Goal: Transaction & Acquisition: Obtain resource

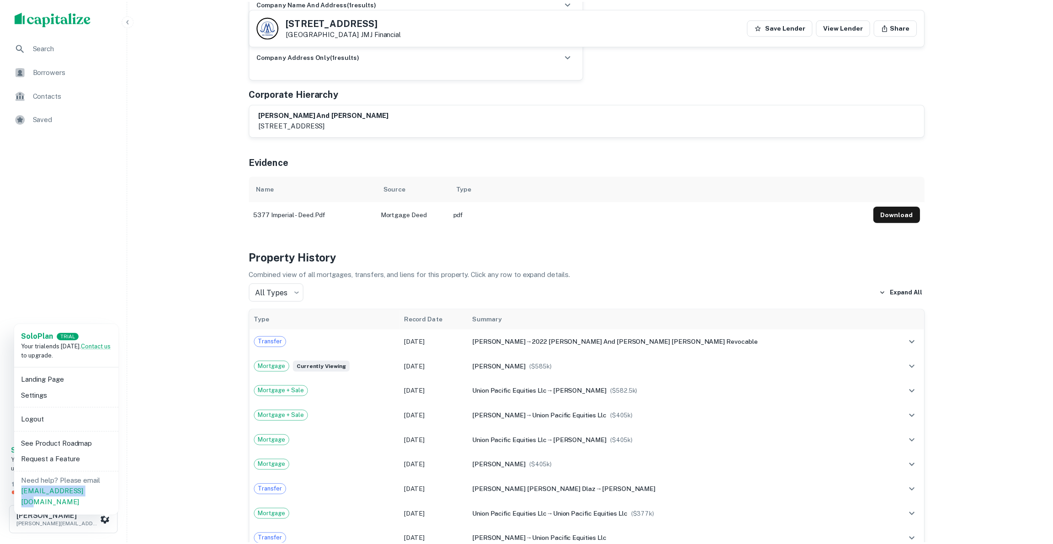
scroll to position [360, 0]
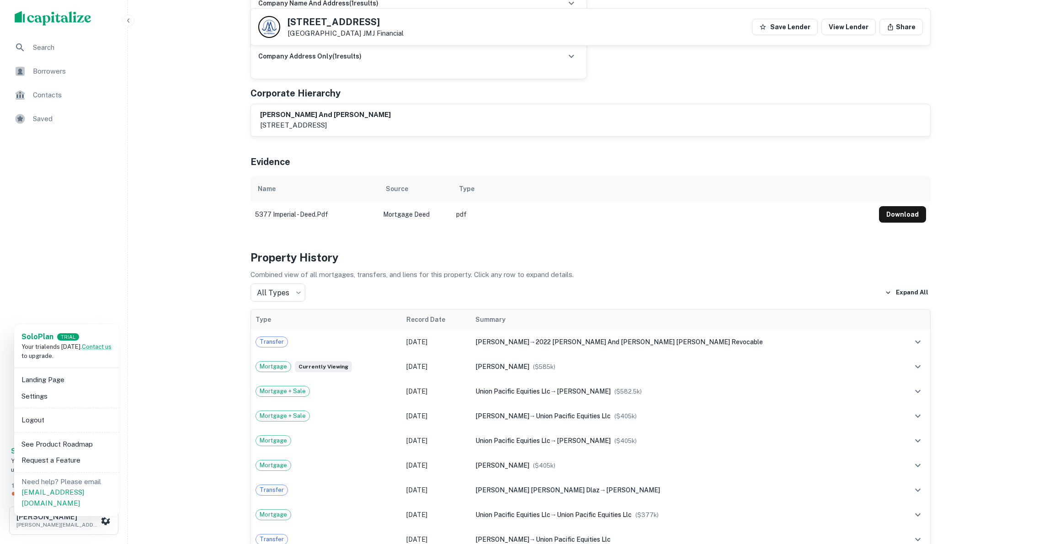
click at [186, 70] on div at bounding box center [530, 272] width 1060 height 544
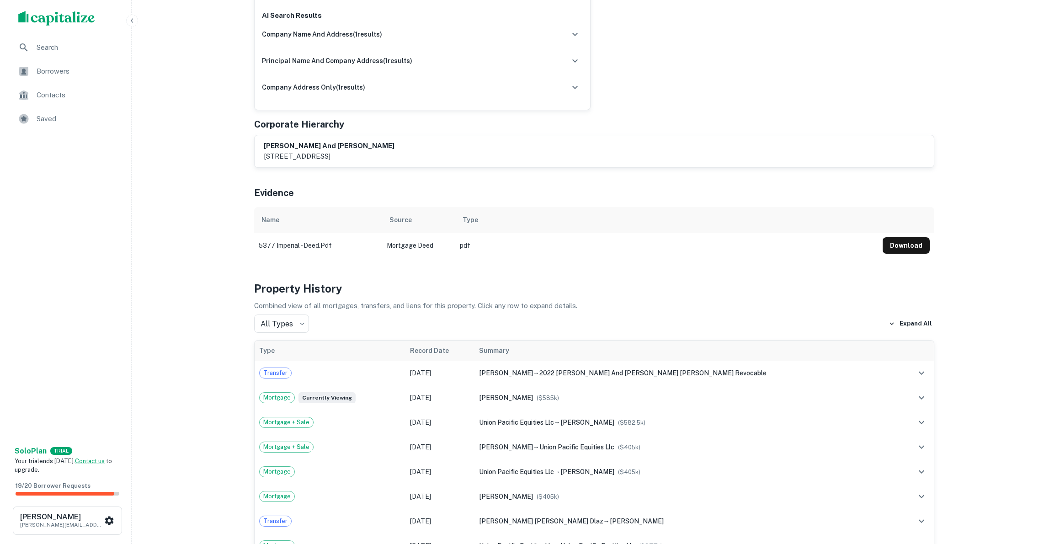
scroll to position [0, 0]
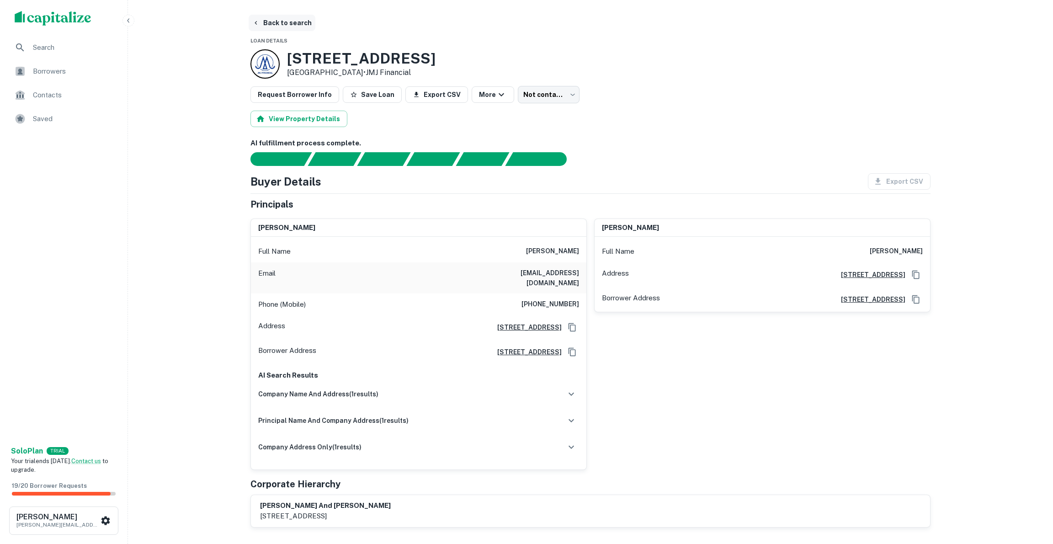
click at [270, 23] on button "Back to search" at bounding box center [282, 23] width 67 height 16
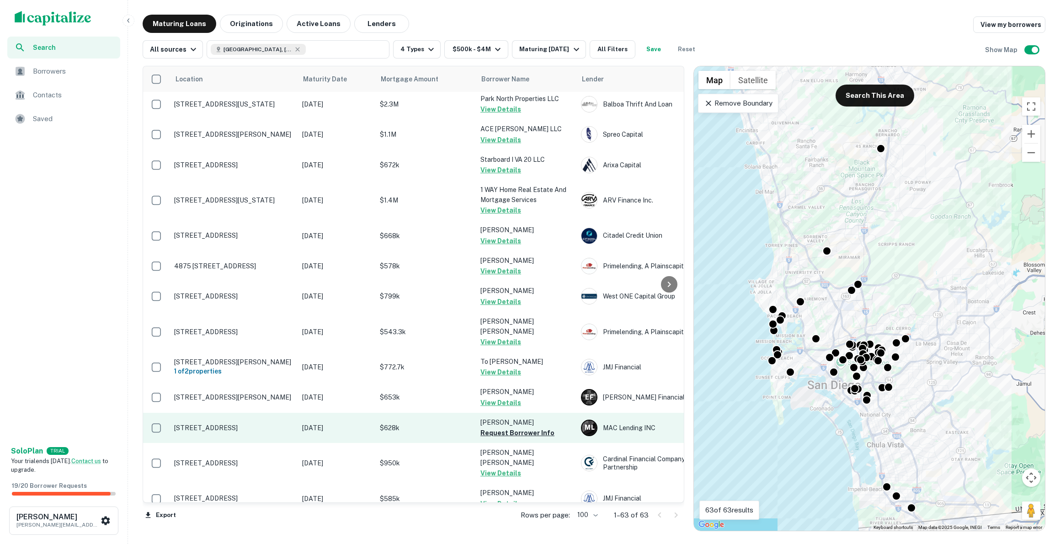
scroll to position [290, 0]
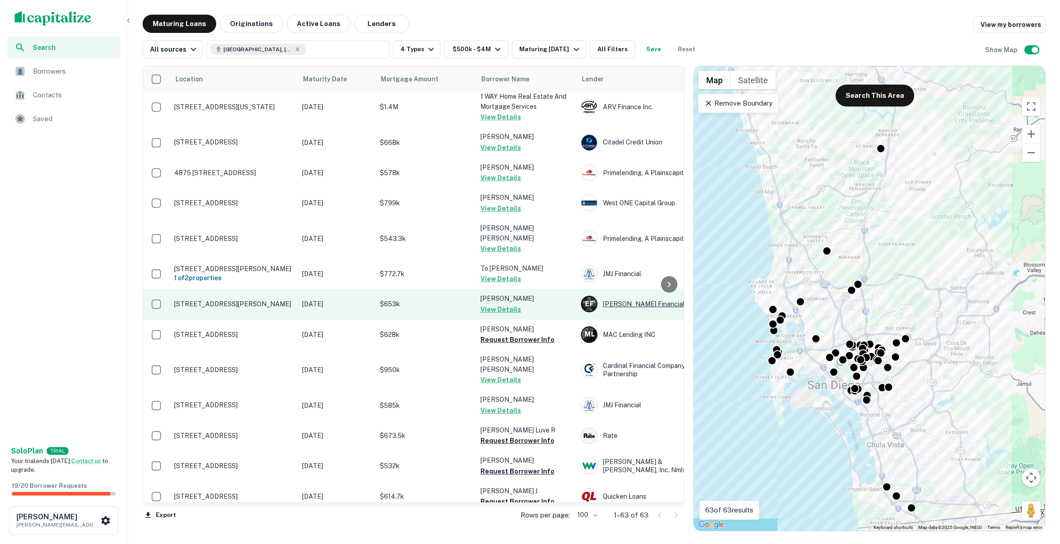
click at [622, 296] on div "E F Everett Financial" at bounding box center [649, 304] width 137 height 16
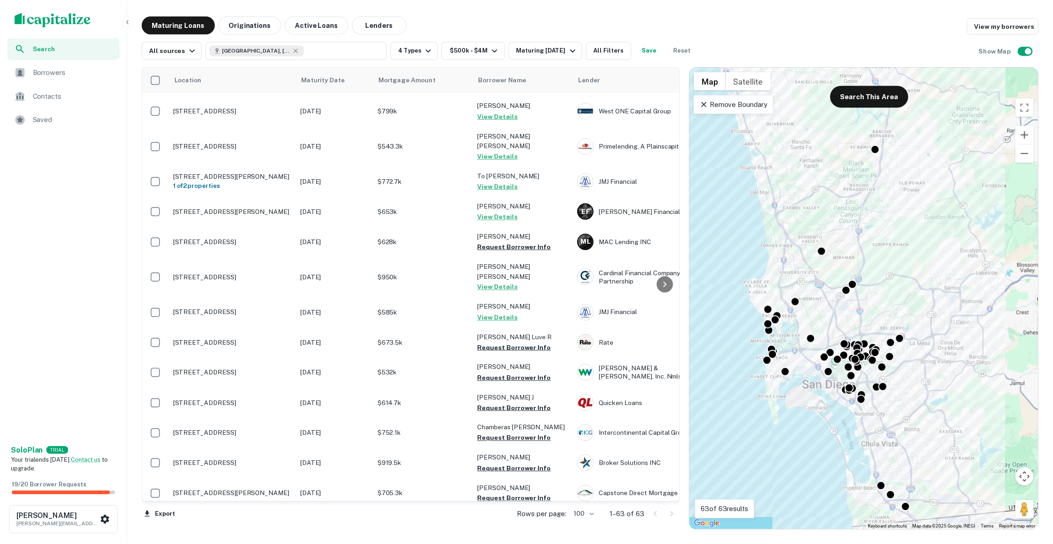
scroll to position [0, 0]
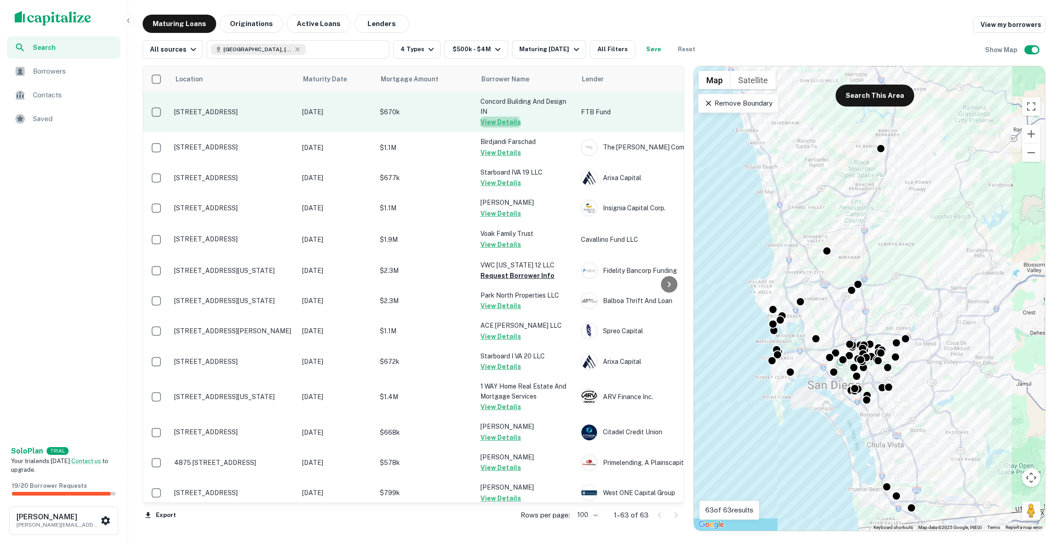
click at [495, 123] on button "View Details" at bounding box center [501, 122] width 41 height 11
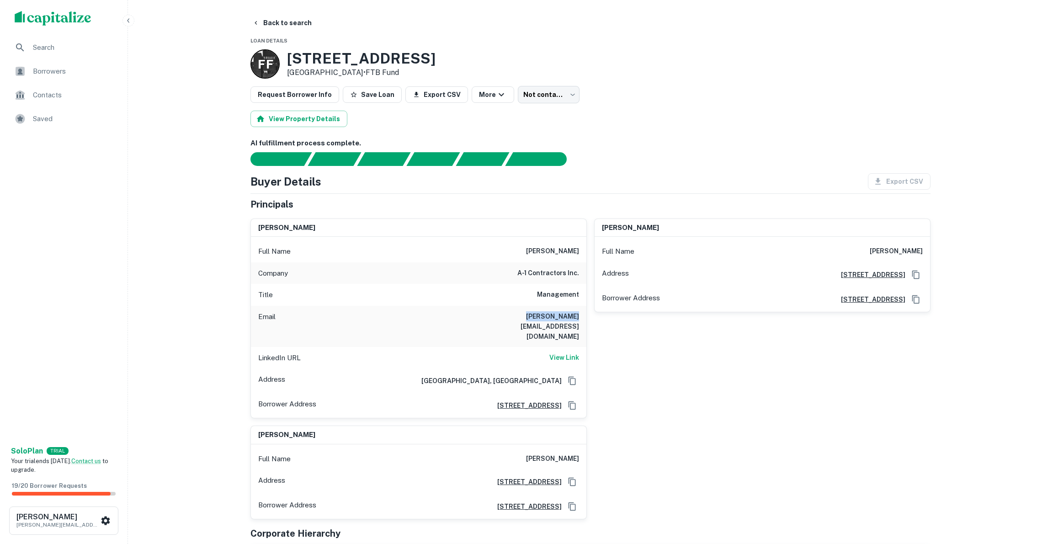
drag, startPoint x: 578, startPoint y: 315, endPoint x: 530, endPoint y: 316, distance: 48.5
click at [530, 316] on div "Email manuel@a1c.co" at bounding box center [419, 326] width 336 height 41
copy h6 "manuel@a1c.co"
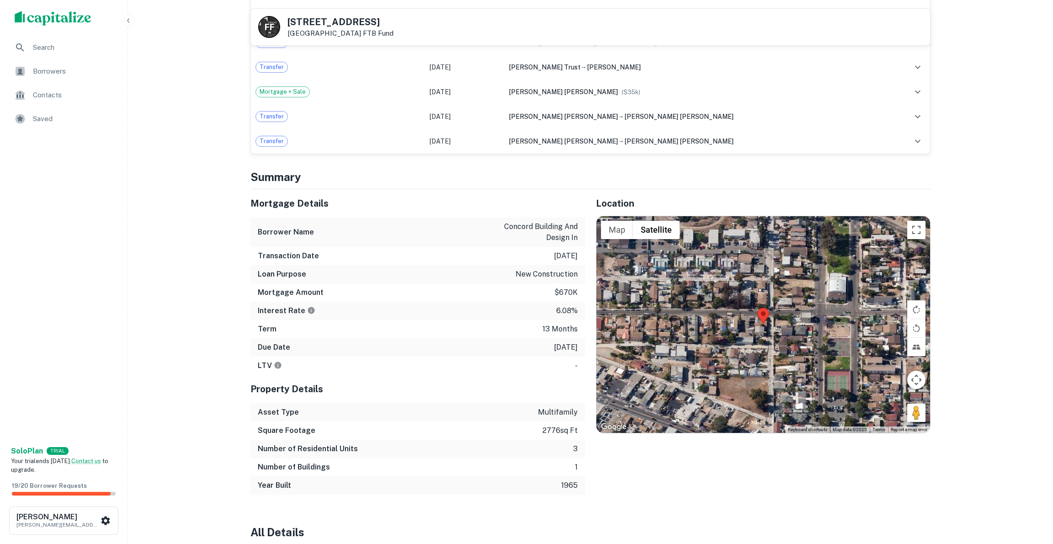
scroll to position [730, 0]
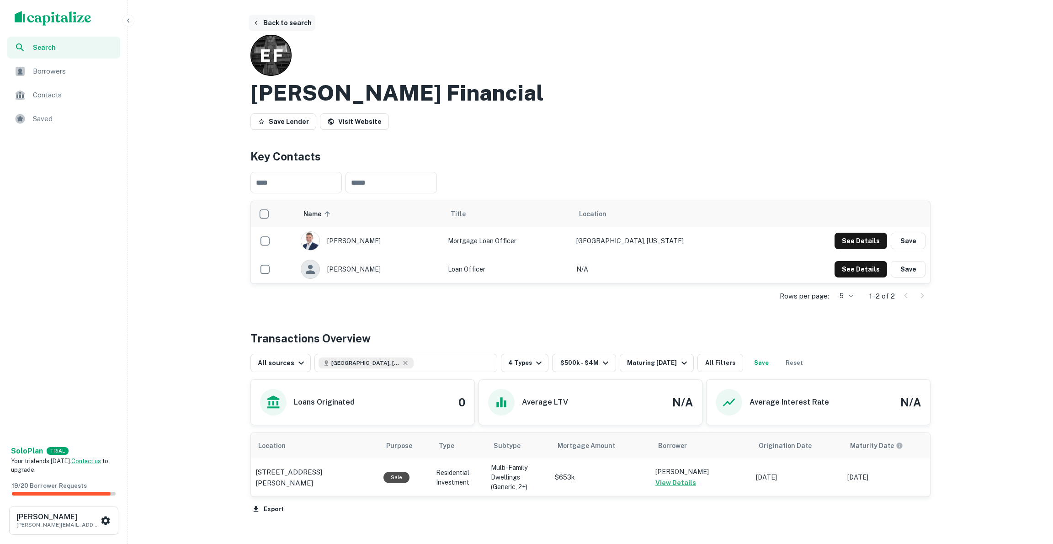
click at [271, 23] on button "Back to search" at bounding box center [282, 23] width 67 height 16
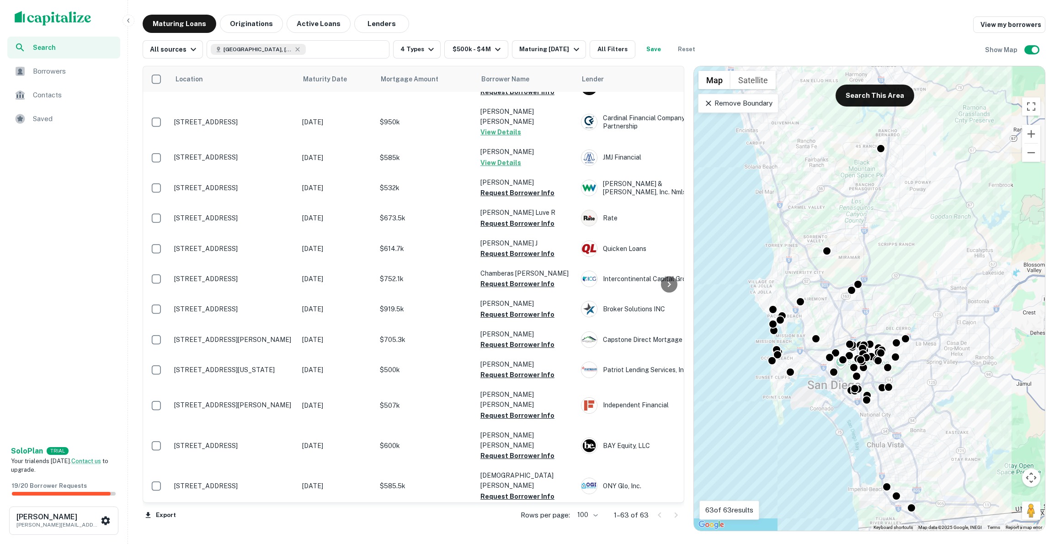
scroll to position [204, 0]
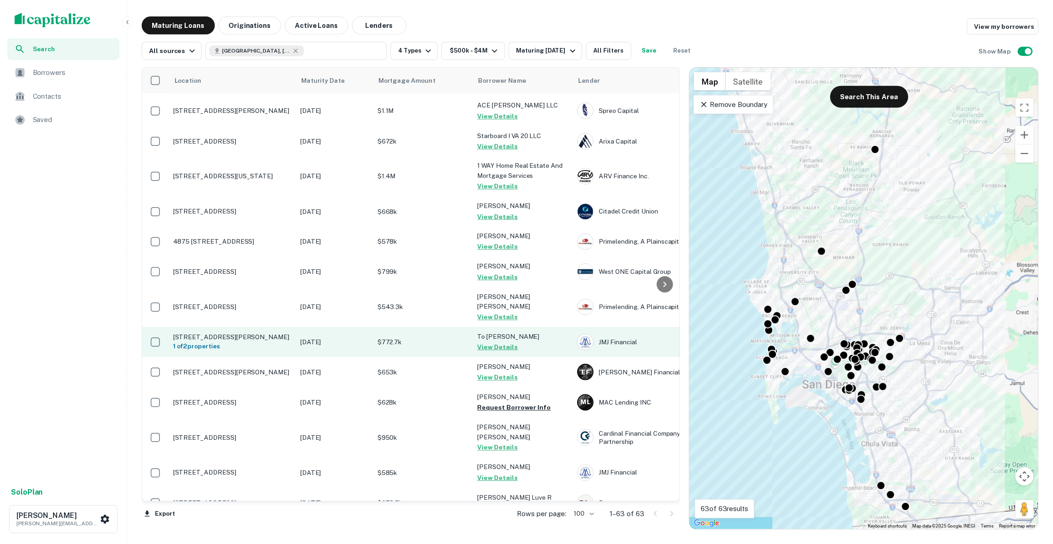
scroll to position [229, 0]
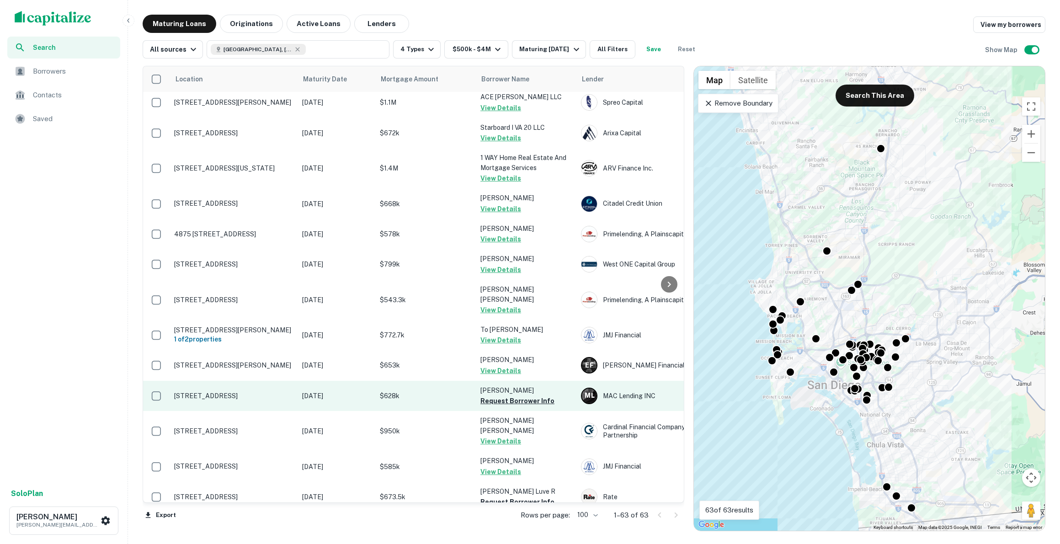
click at [222, 392] on p "[STREET_ADDRESS]" at bounding box center [233, 396] width 119 height 8
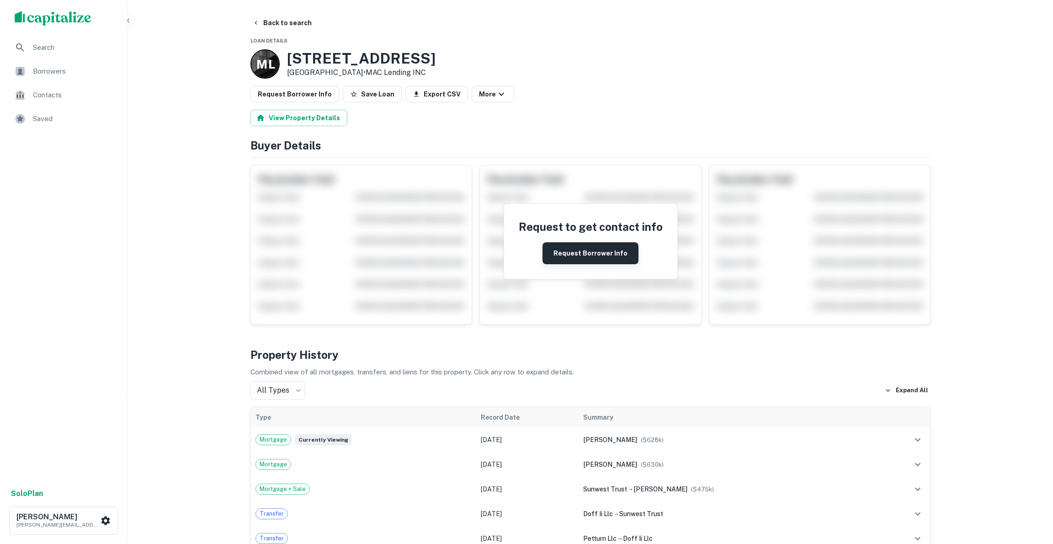
click at [586, 259] on button "Request Borrower Info" at bounding box center [591, 253] width 96 height 22
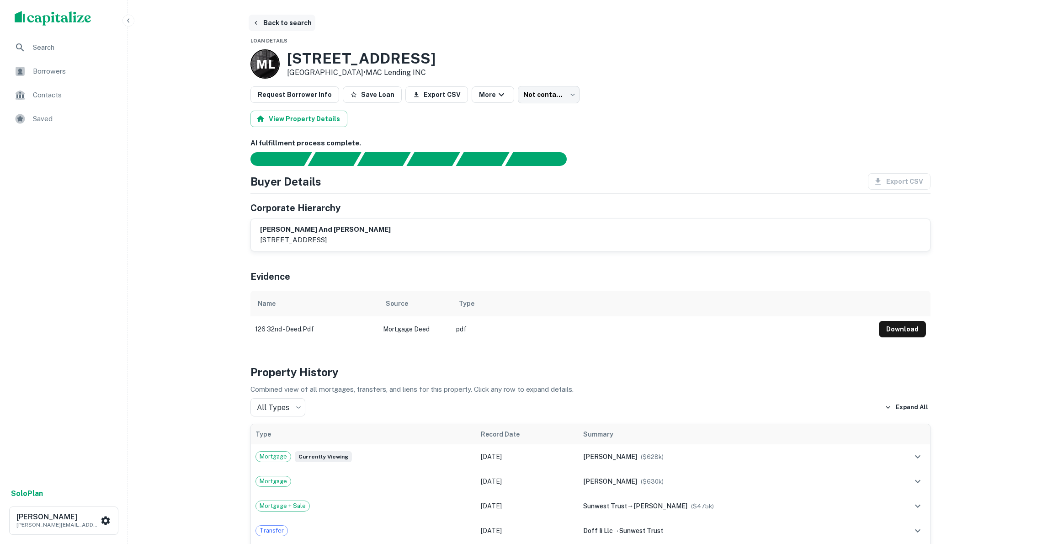
click at [259, 23] on icon "button" at bounding box center [255, 22] width 7 height 7
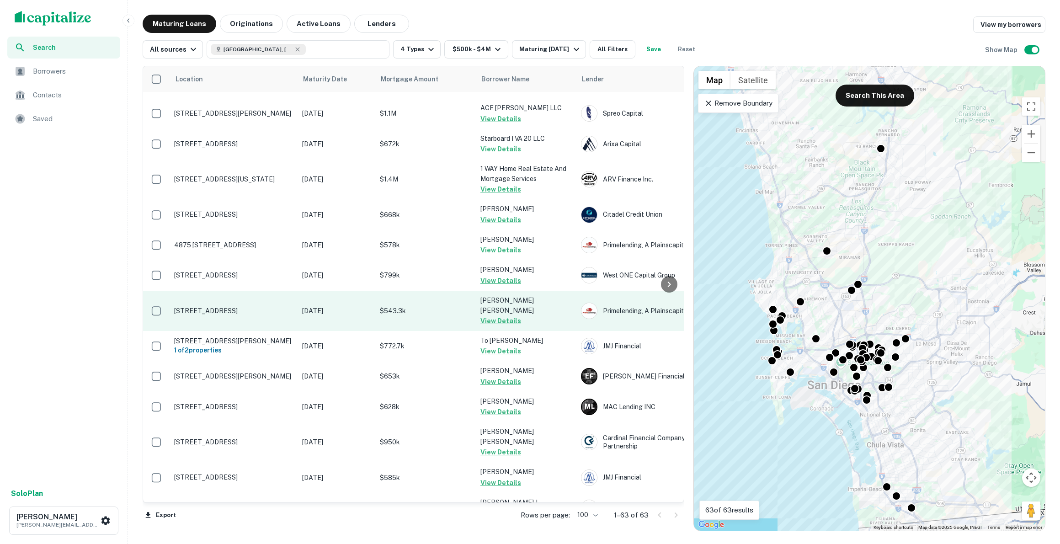
scroll to position [414, 0]
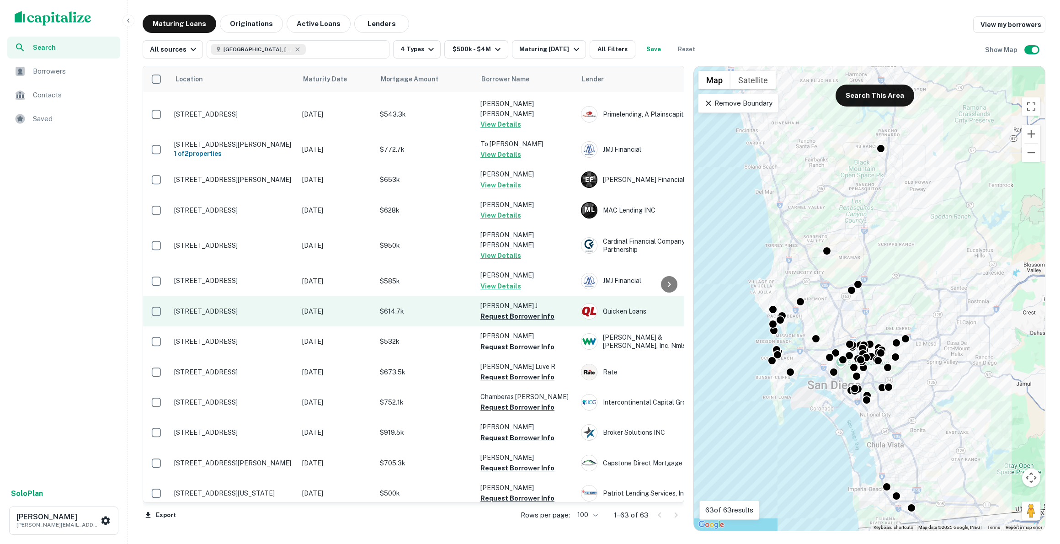
click at [252, 307] on p "[STREET_ADDRESS]" at bounding box center [233, 311] width 119 height 8
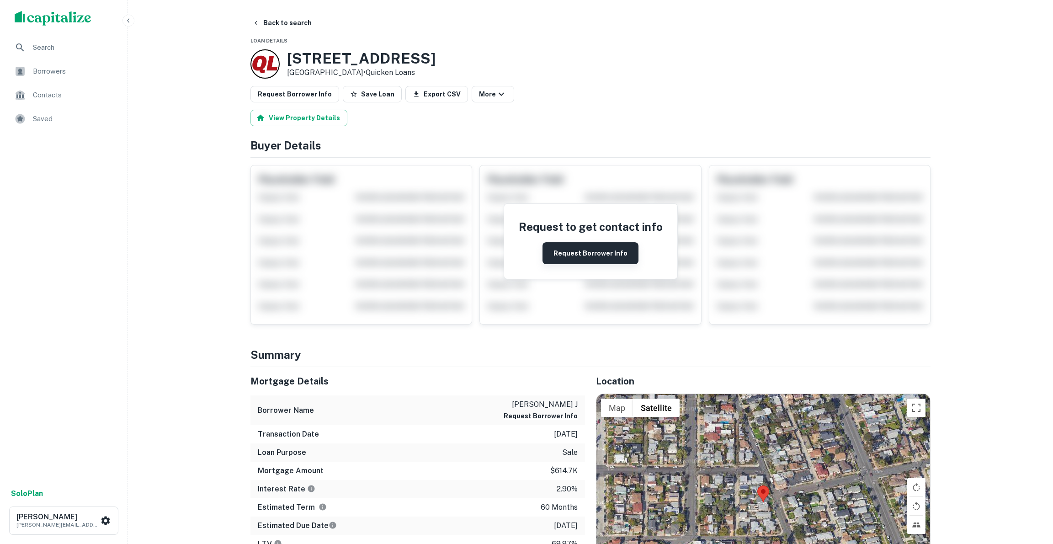
click at [590, 254] on button "Request Borrower Info" at bounding box center [591, 253] width 96 height 22
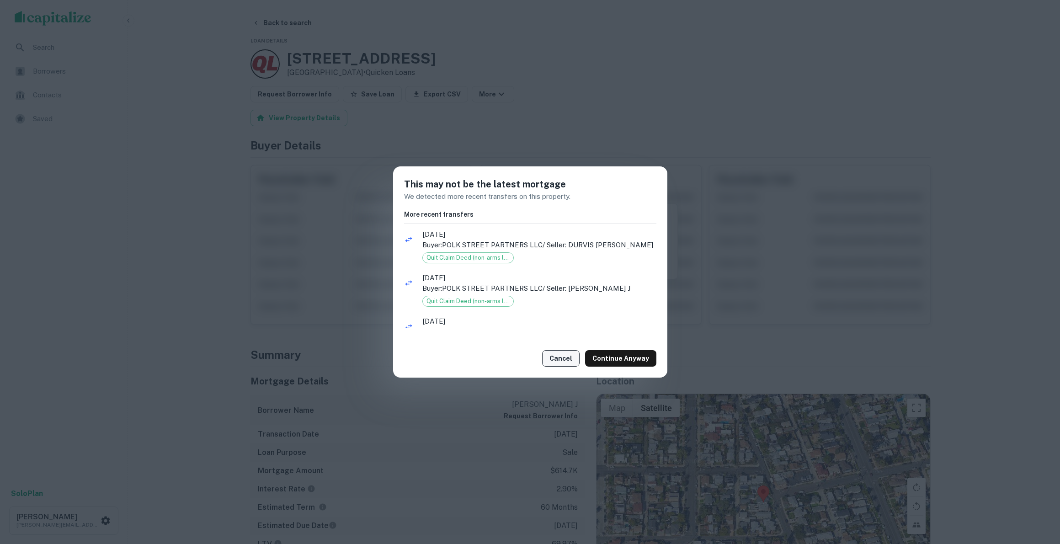
click at [569, 357] on button "Cancel" at bounding box center [560, 358] width 37 height 16
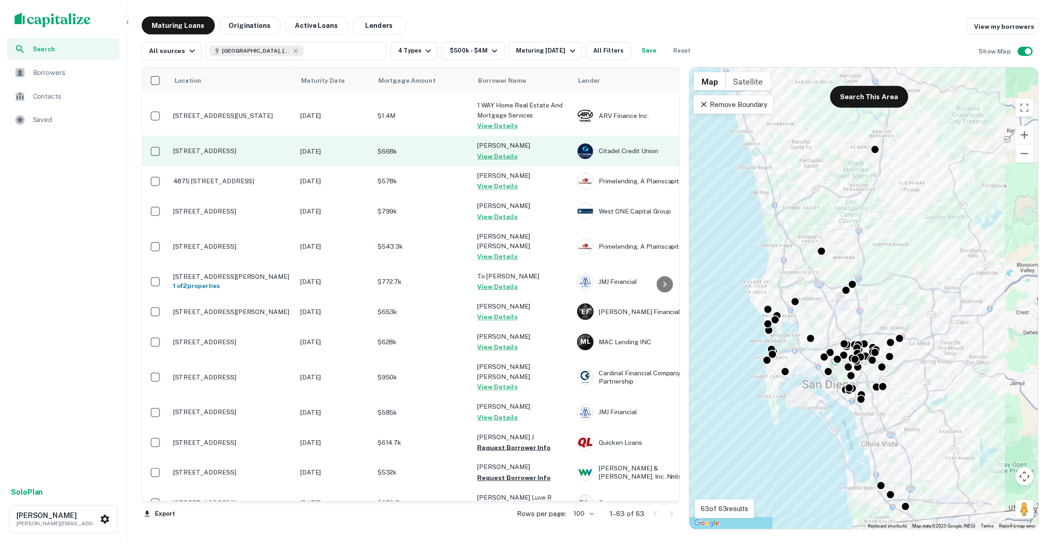
scroll to position [375, 0]
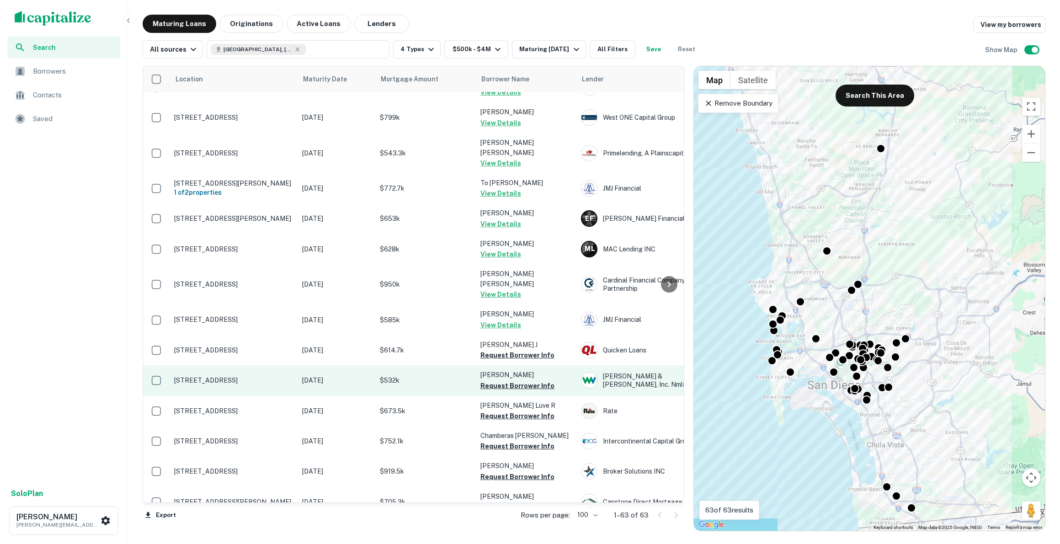
click at [224, 376] on p "[STREET_ADDRESS]" at bounding box center [233, 380] width 119 height 8
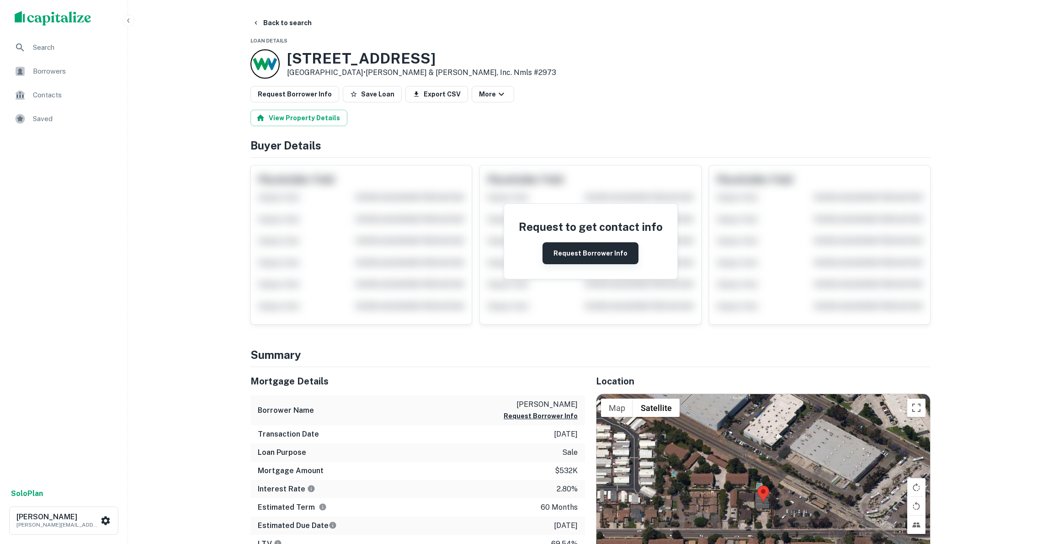
click at [581, 253] on button "Request Borrower Info" at bounding box center [591, 253] width 96 height 22
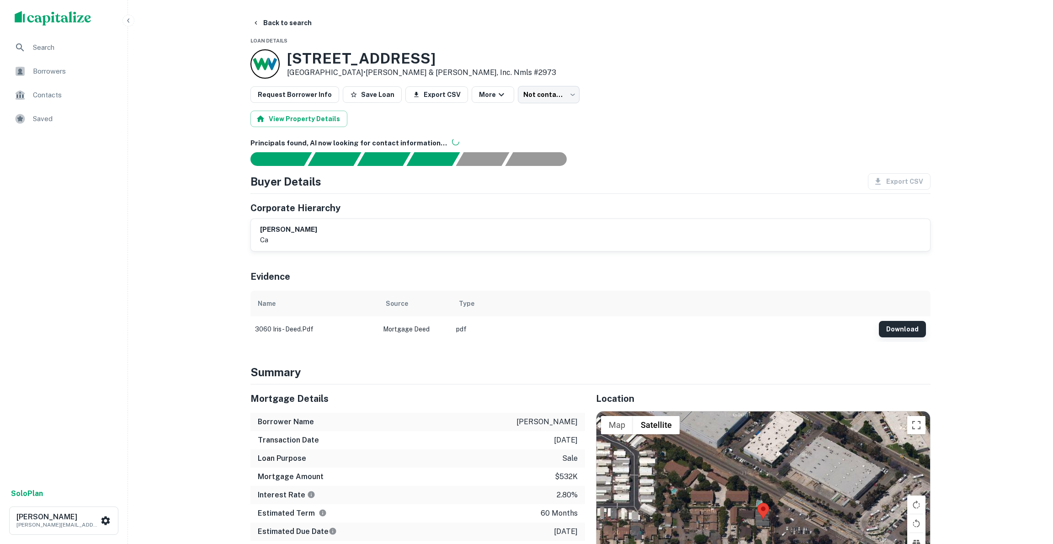
click at [908, 328] on button "Download" at bounding box center [902, 329] width 47 height 16
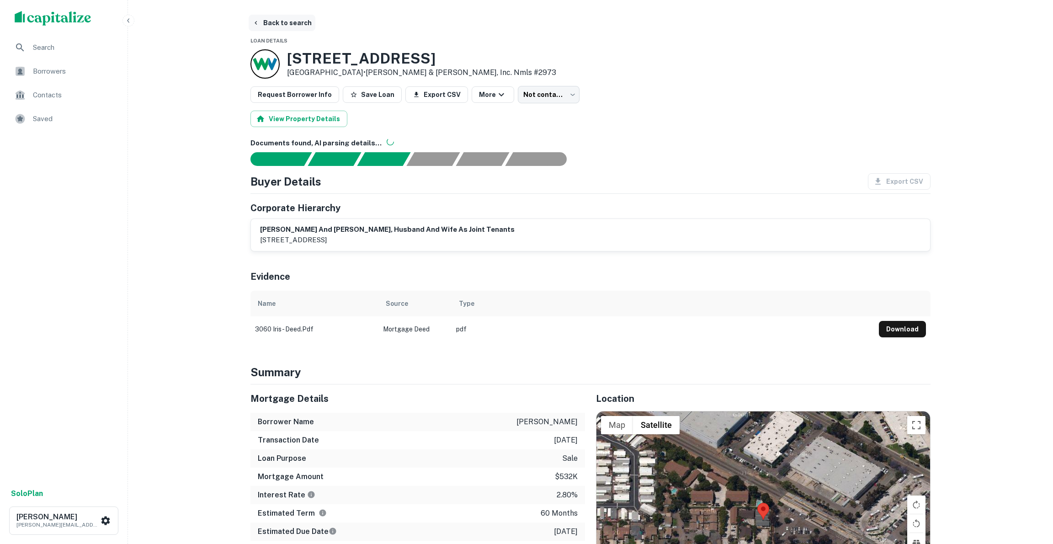
click at [262, 24] on button "Back to search" at bounding box center [282, 23] width 67 height 16
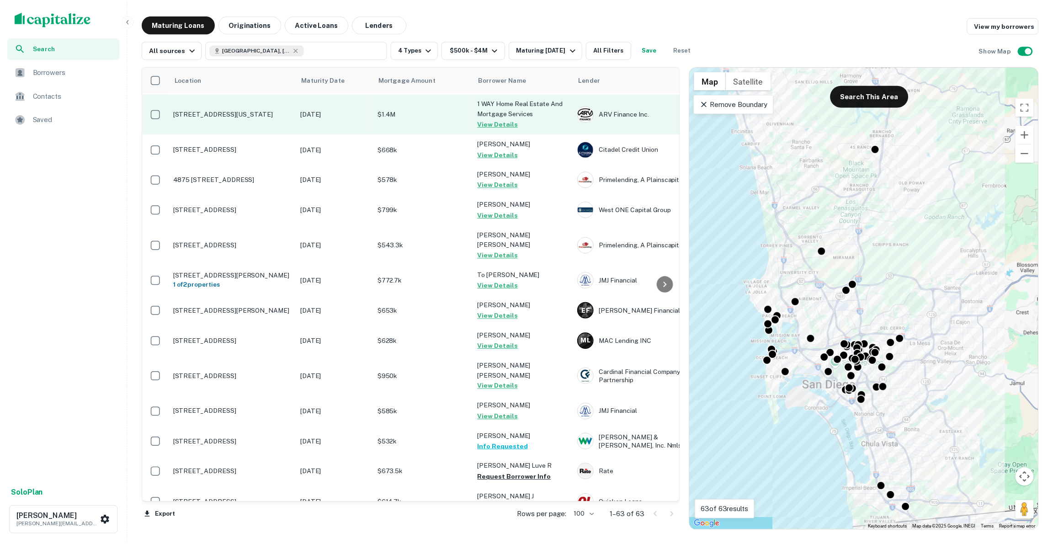
scroll to position [478, 0]
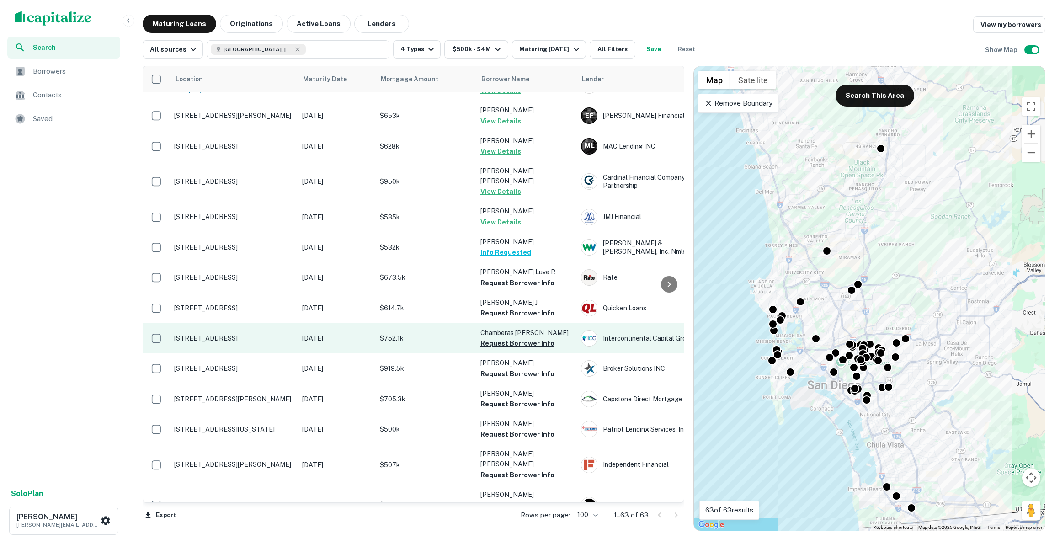
click at [223, 334] on p "[STREET_ADDRESS]" at bounding box center [233, 338] width 119 height 8
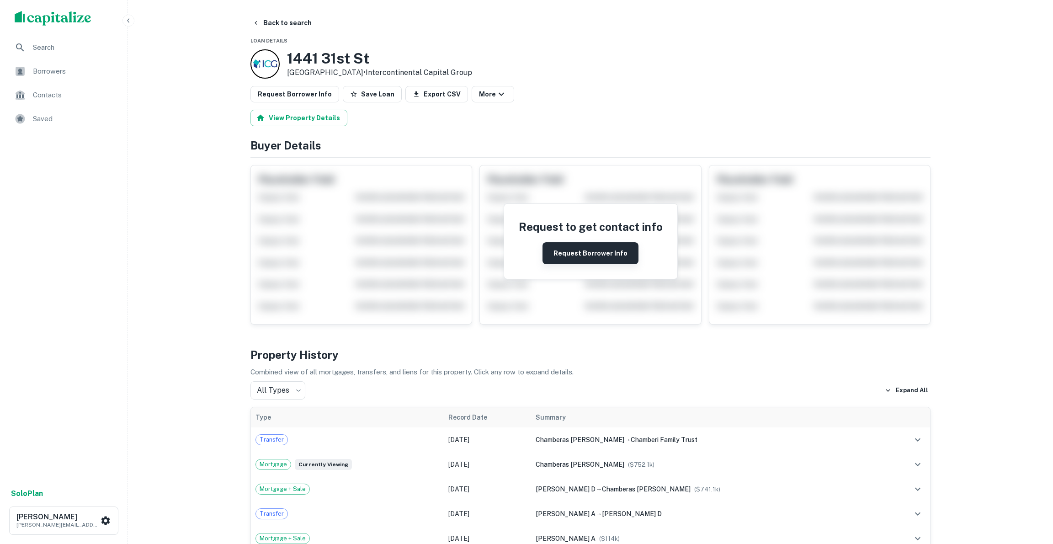
click at [593, 250] on button "Request Borrower Info" at bounding box center [591, 253] width 96 height 22
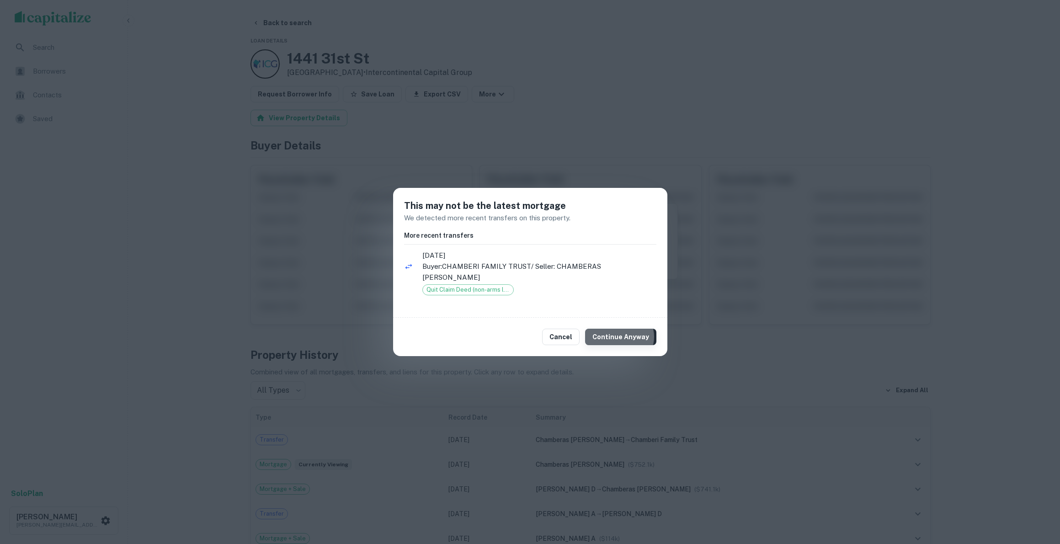
click at [622, 336] on button "Continue Anyway" at bounding box center [620, 337] width 71 height 16
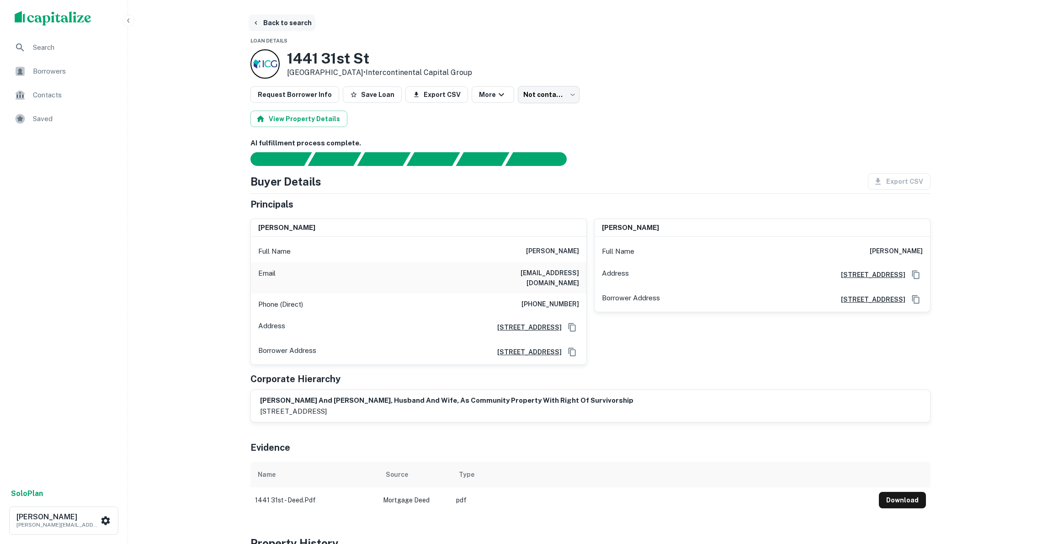
click at [280, 22] on button "Back to search" at bounding box center [282, 23] width 67 height 16
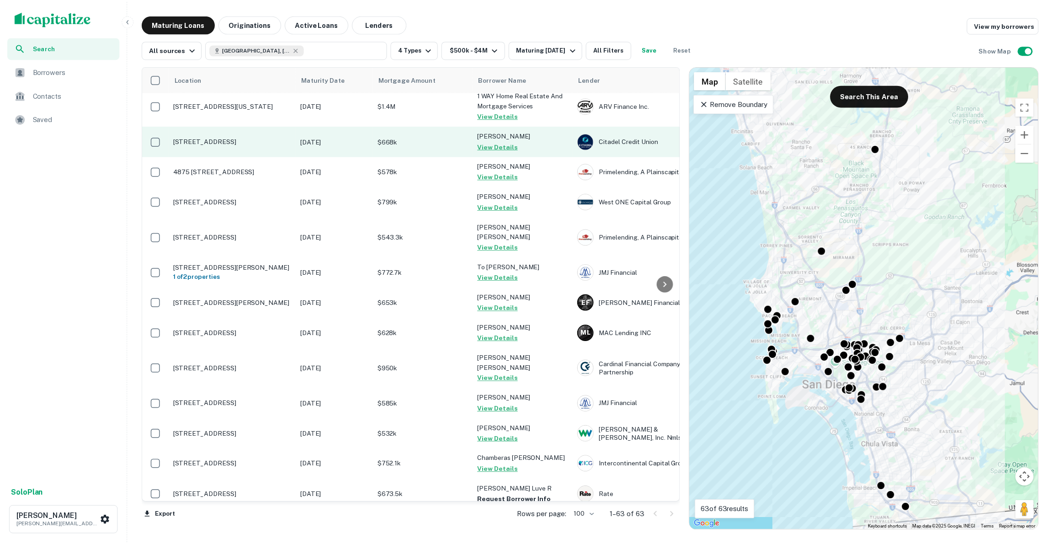
scroll to position [494, 0]
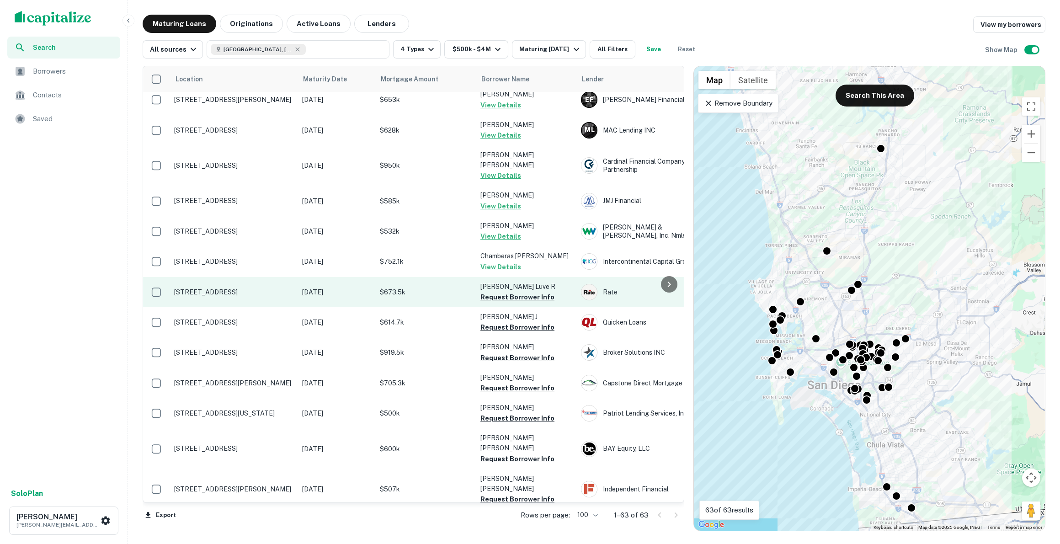
click at [231, 288] on p "[STREET_ADDRESS]" at bounding box center [233, 292] width 119 height 8
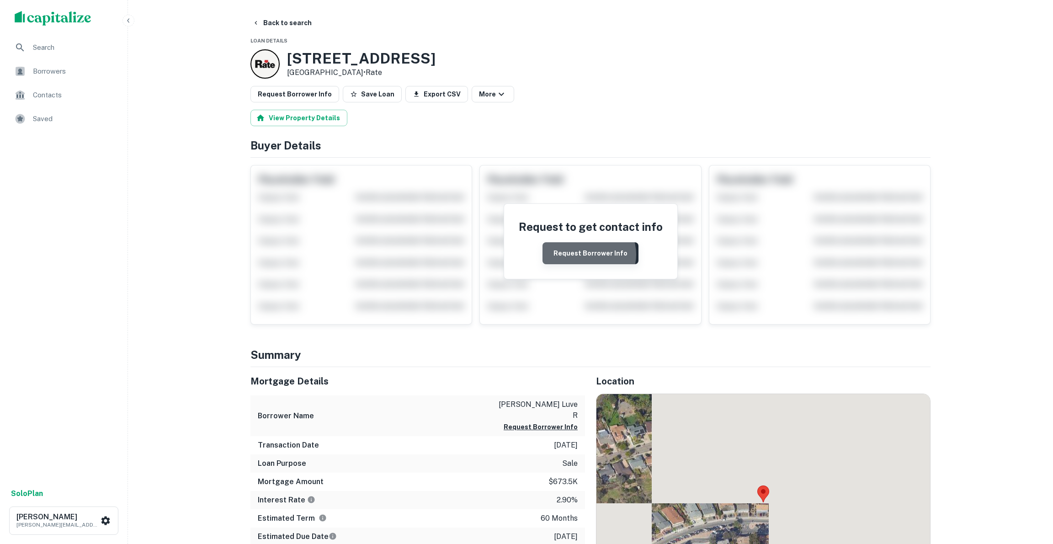
click at [589, 254] on button "Request Borrower Info" at bounding box center [591, 253] width 96 height 22
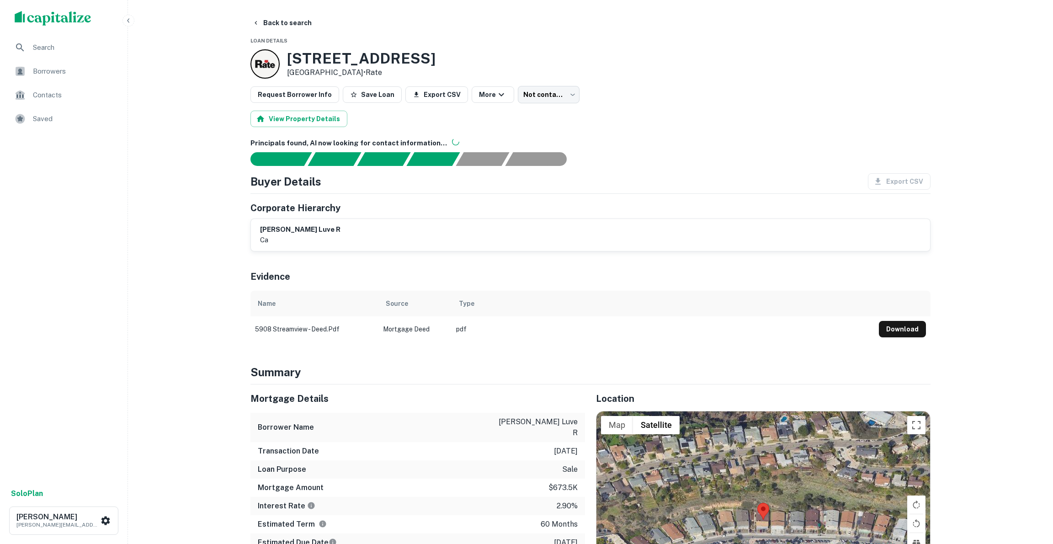
scroll to position [2, 0]
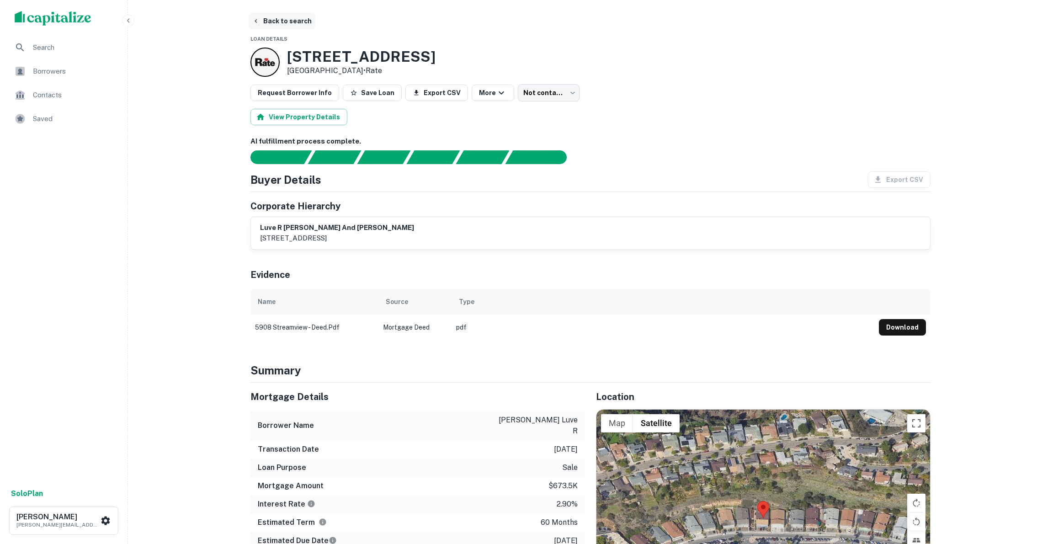
click at [281, 21] on button "Back to search" at bounding box center [282, 21] width 67 height 16
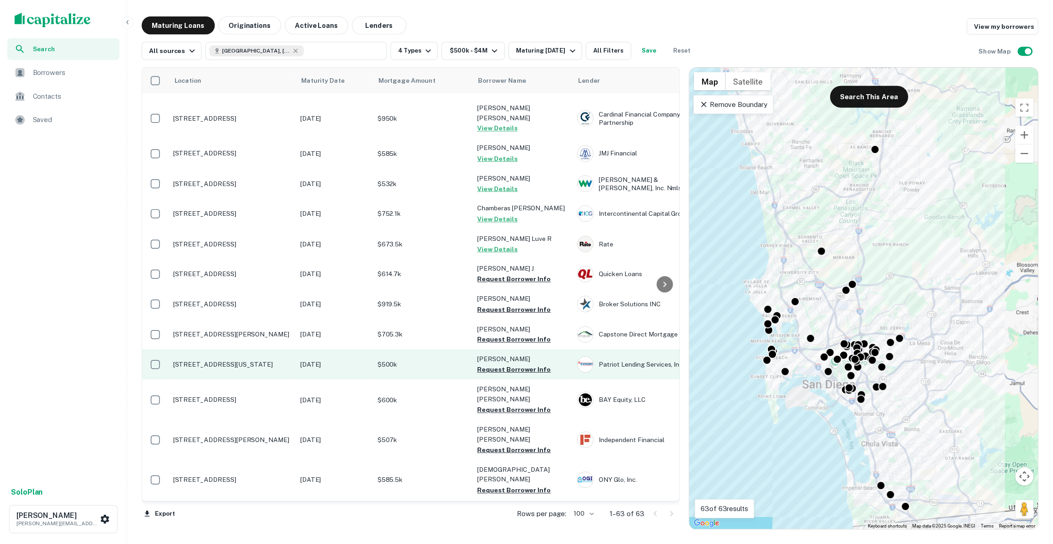
scroll to position [545, 0]
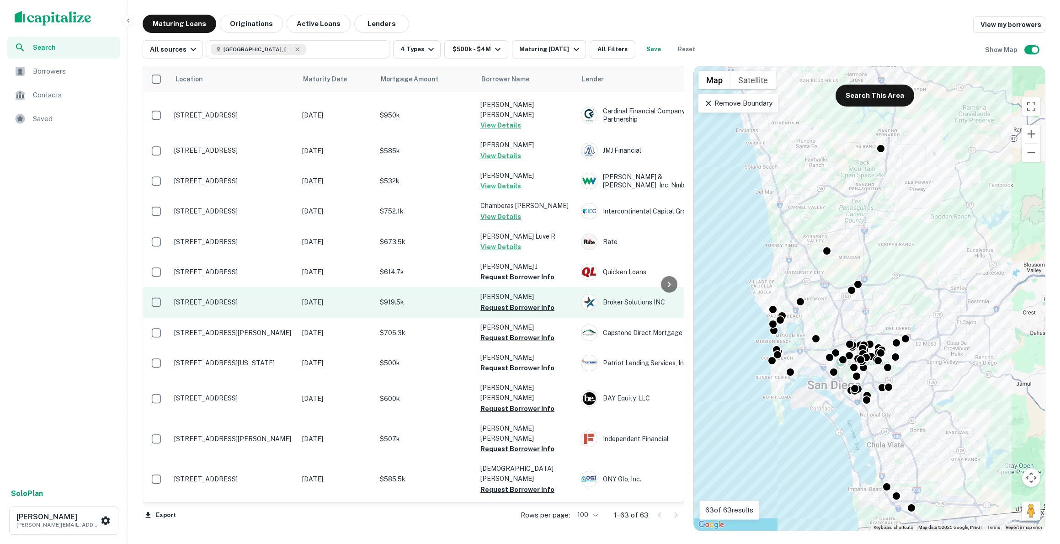
click at [250, 298] on p "[STREET_ADDRESS]" at bounding box center [233, 302] width 119 height 8
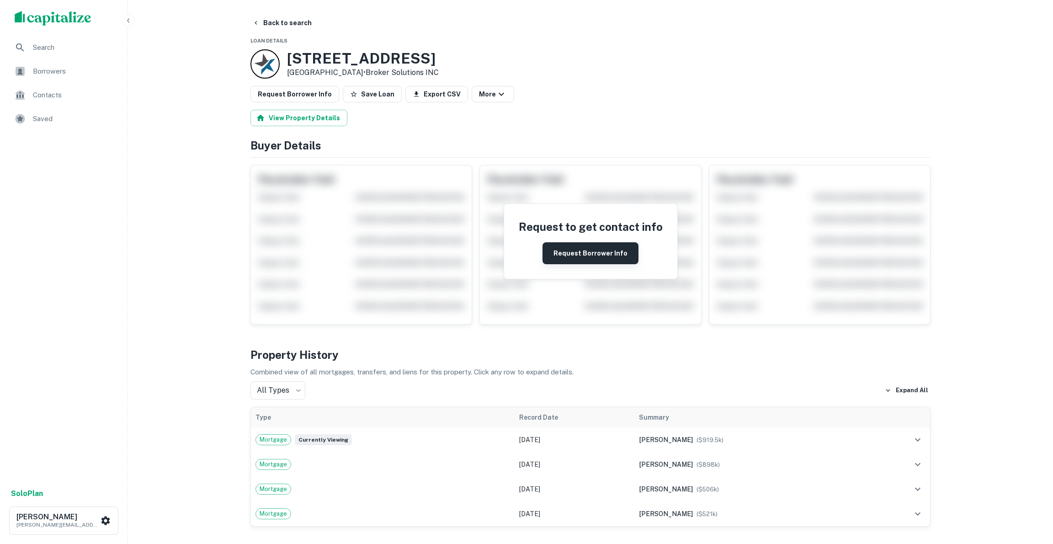
click at [594, 250] on button "Request Borrower Info" at bounding box center [591, 253] width 96 height 22
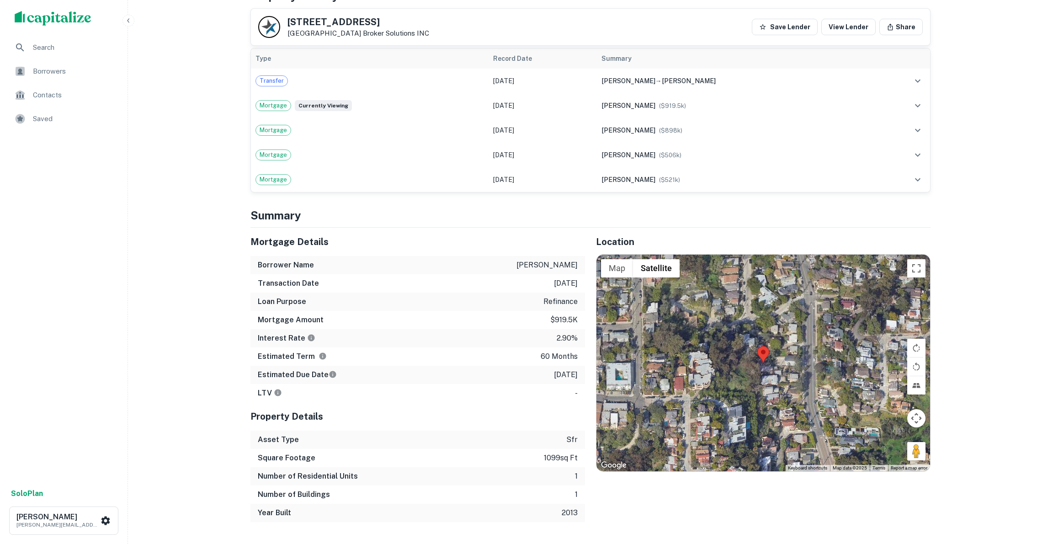
scroll to position [4, 0]
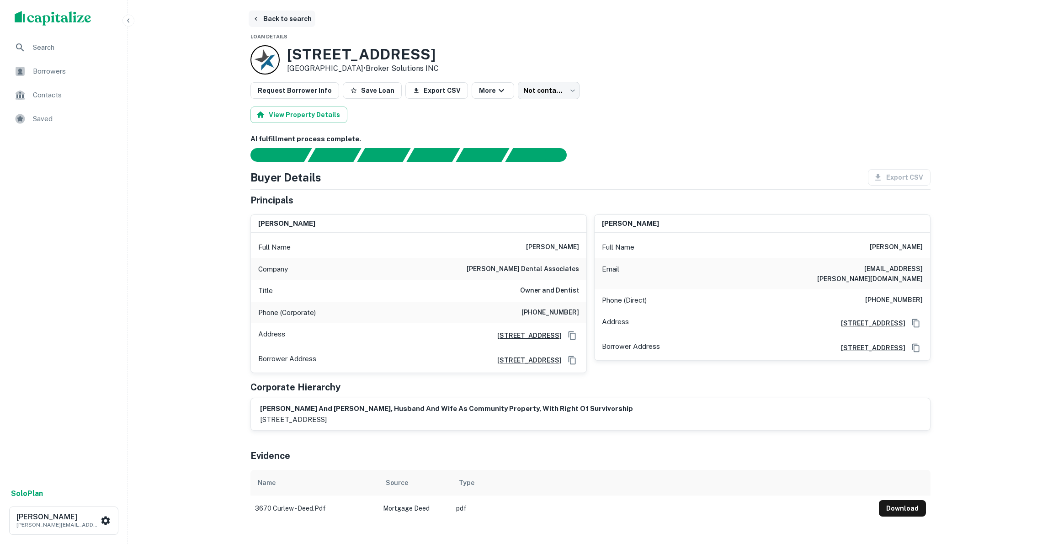
click at [286, 18] on button "Back to search" at bounding box center [282, 19] width 67 height 16
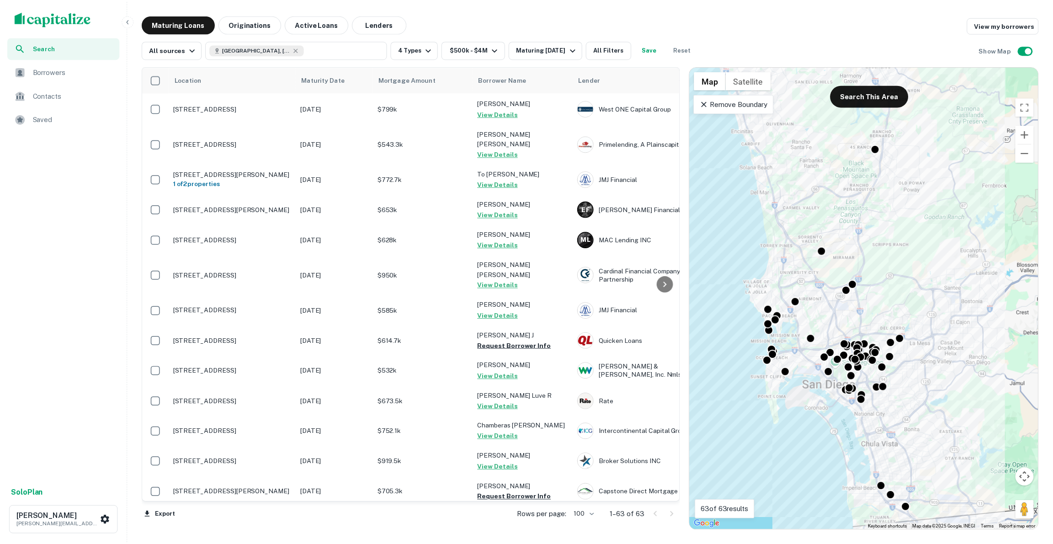
scroll to position [582, 0]
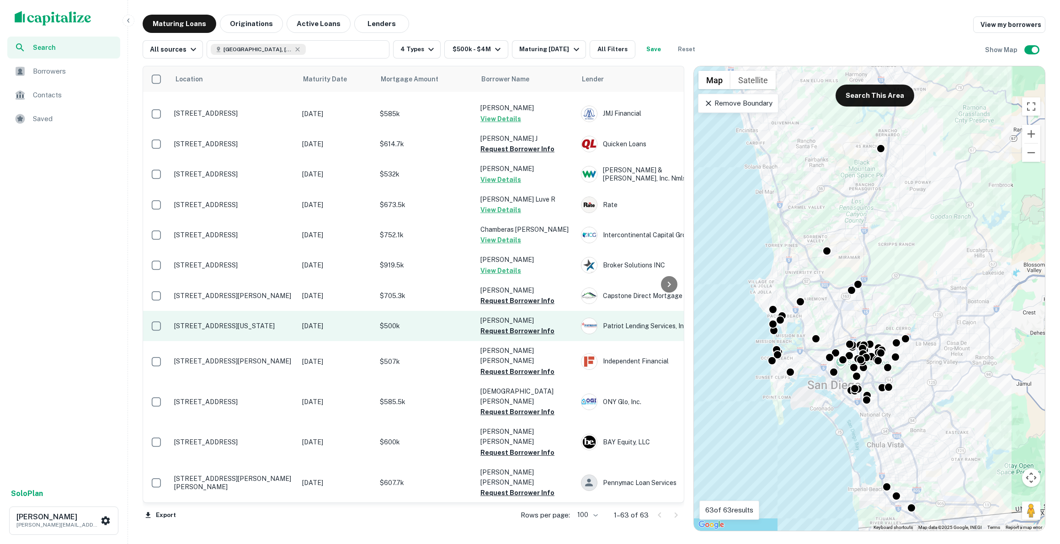
click at [217, 322] on p "[STREET_ADDRESS][US_STATE]" at bounding box center [233, 326] width 119 height 8
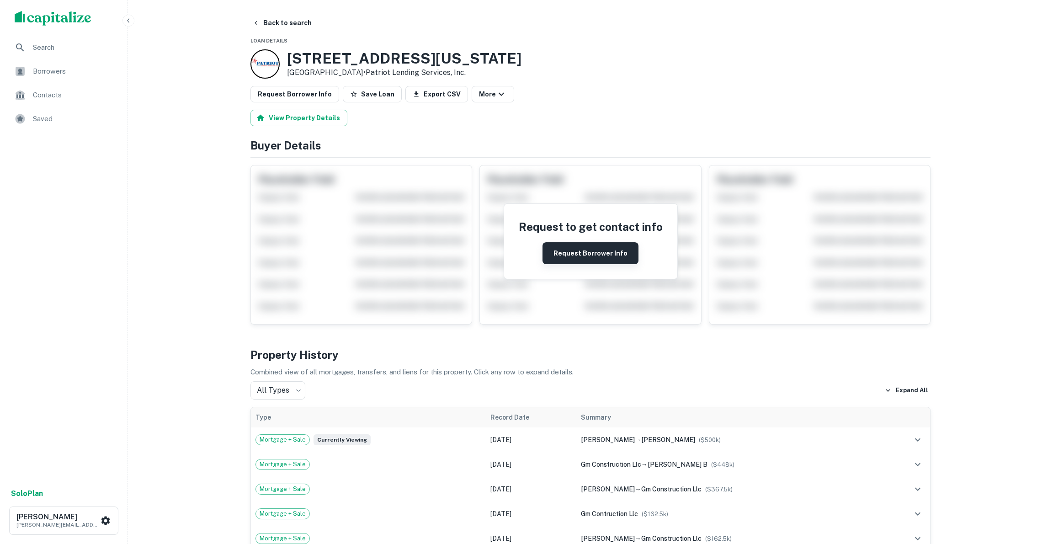
click at [586, 254] on button "Request Borrower Info" at bounding box center [591, 253] width 96 height 22
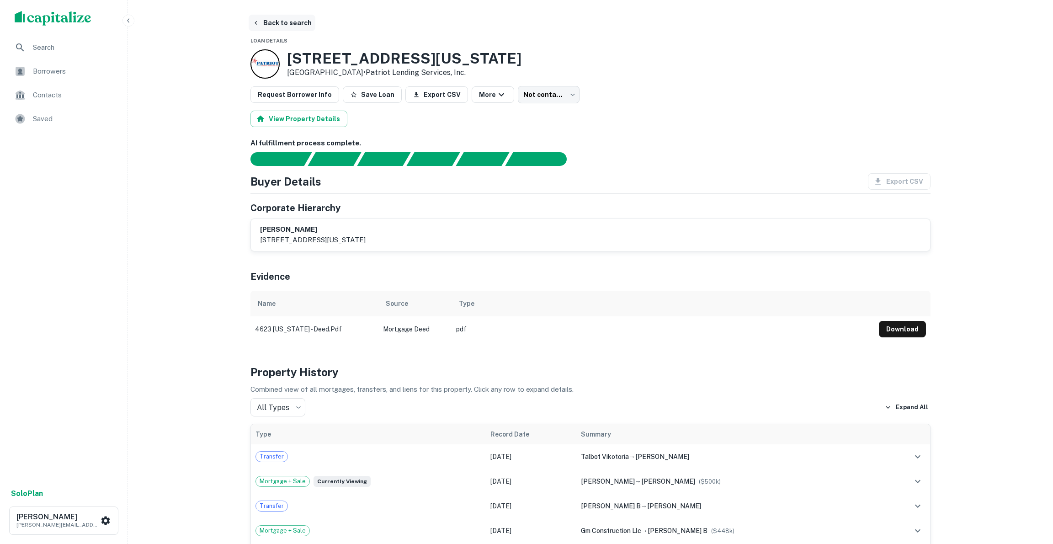
click at [262, 21] on button "Back to search" at bounding box center [282, 23] width 67 height 16
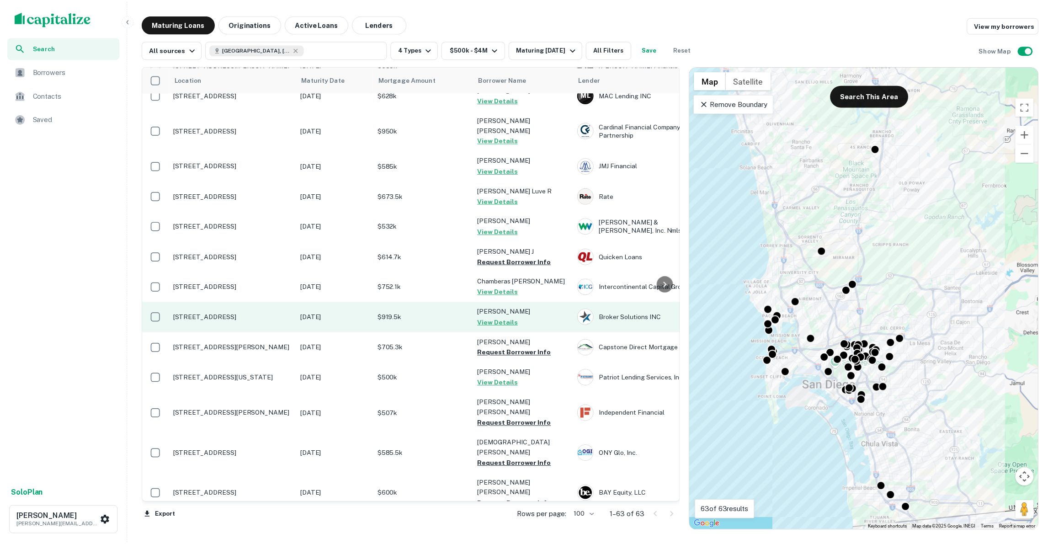
scroll to position [623, 0]
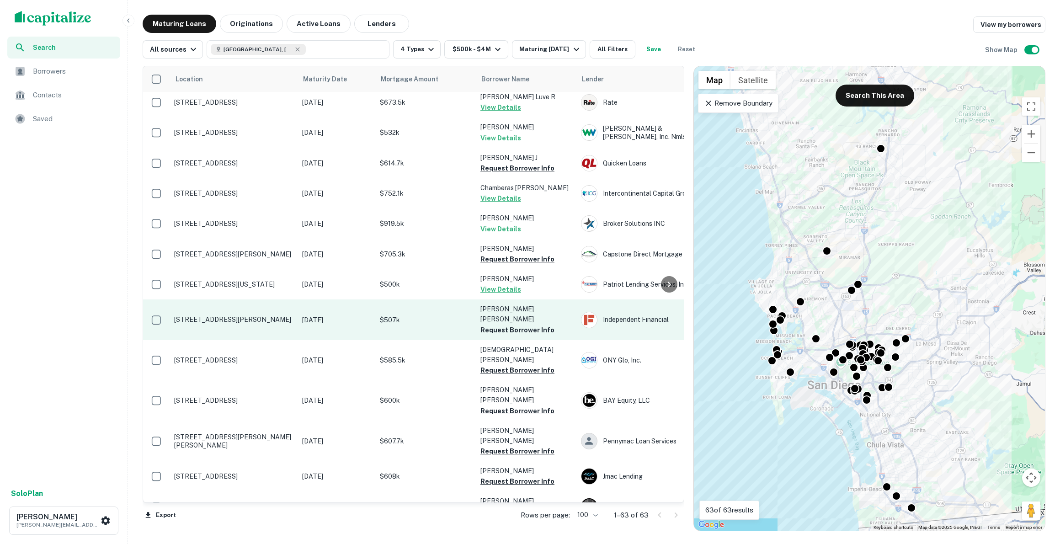
click at [238, 315] on p "[STREET_ADDRESS][PERSON_NAME]" at bounding box center [233, 319] width 119 height 8
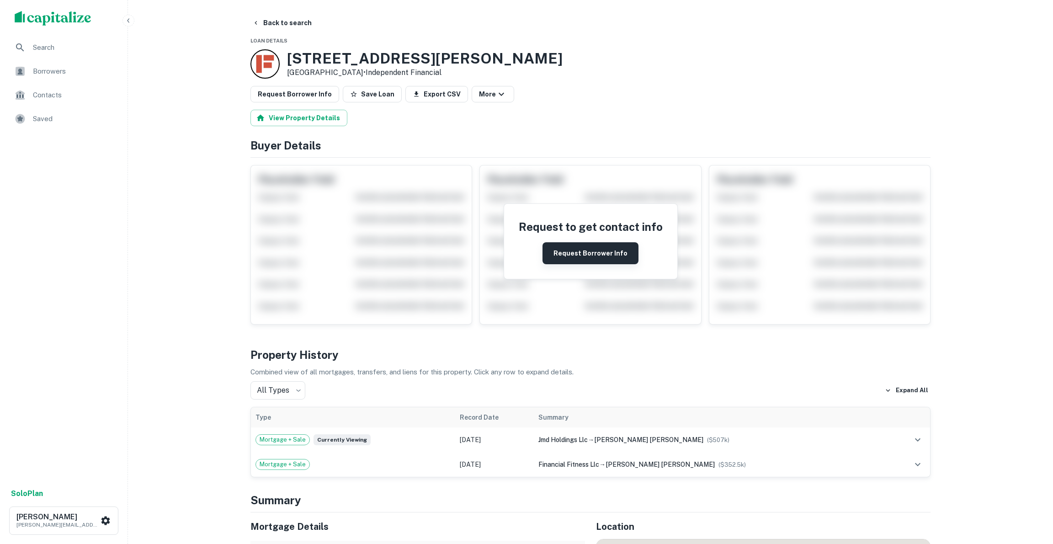
click at [597, 254] on button "Request Borrower Info" at bounding box center [591, 253] width 96 height 22
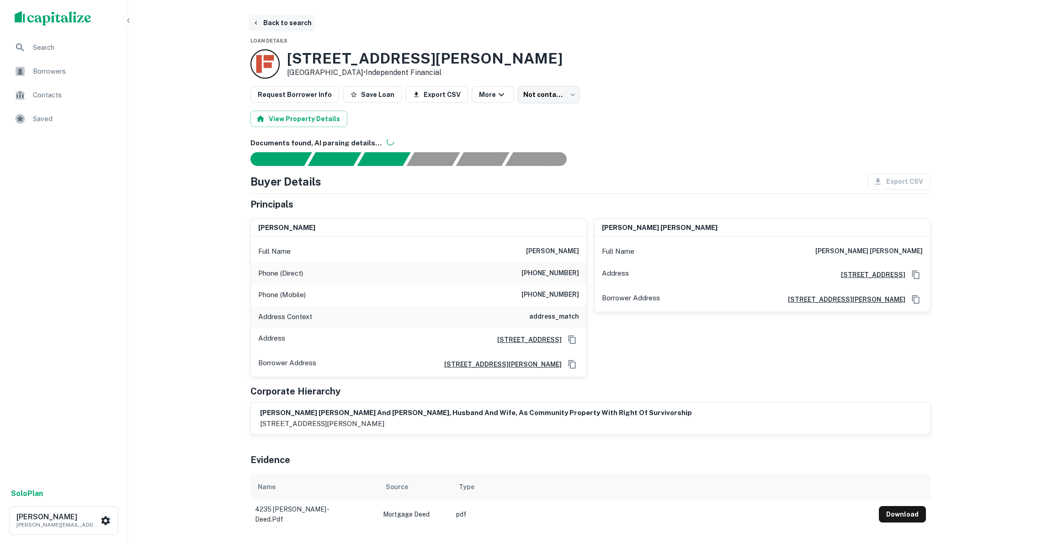
click at [276, 19] on button "Back to search" at bounding box center [282, 23] width 67 height 16
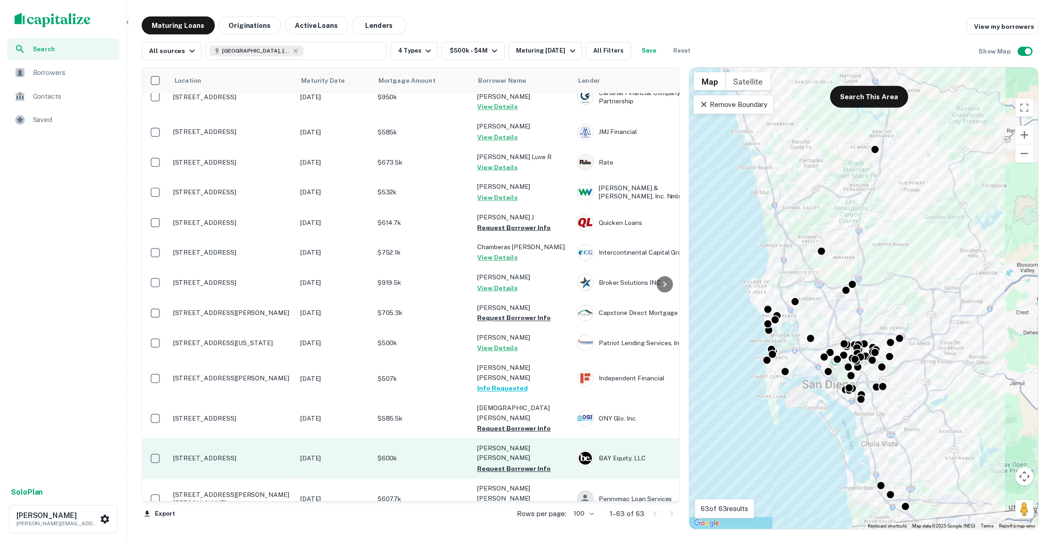
scroll to position [654, 0]
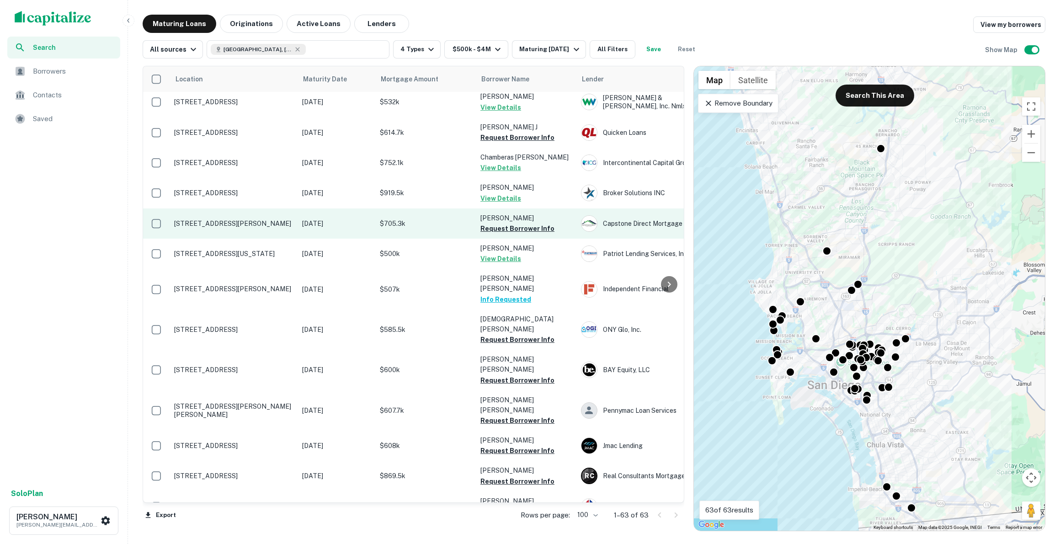
click at [240, 219] on p "[STREET_ADDRESS][PERSON_NAME]" at bounding box center [233, 223] width 119 height 8
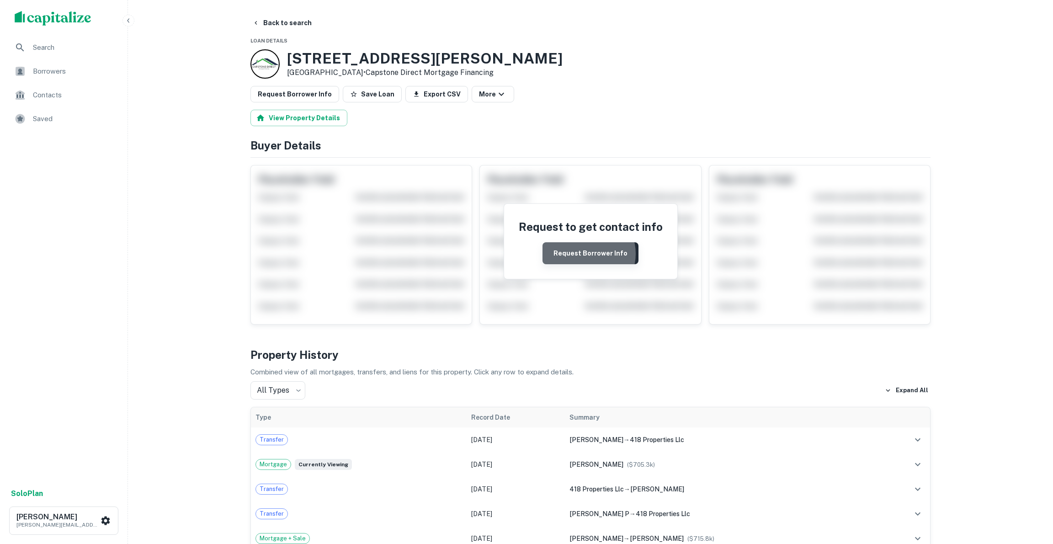
click at [588, 253] on button "Request Borrower Info" at bounding box center [591, 253] width 96 height 22
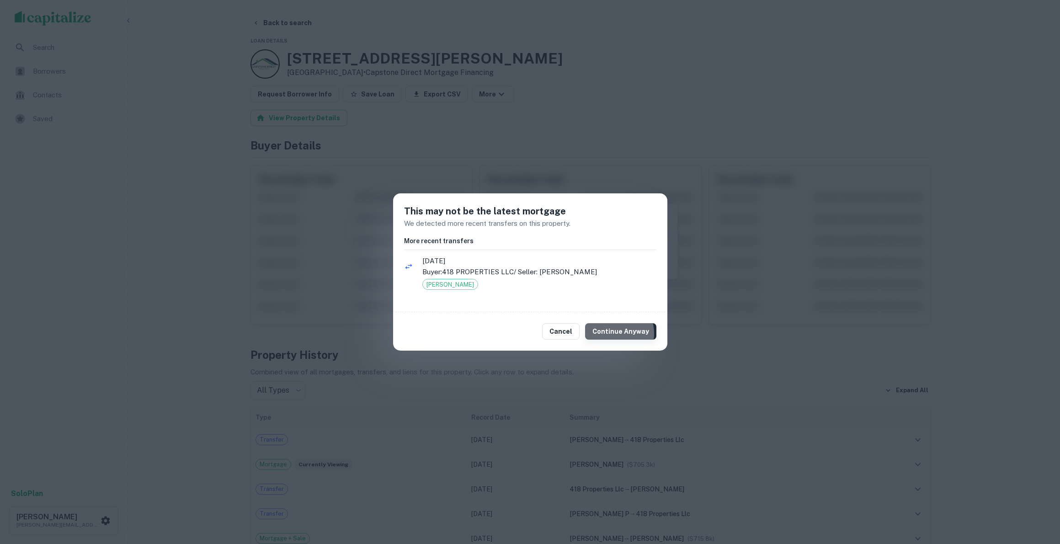
click at [614, 333] on button "Continue Anyway" at bounding box center [620, 331] width 71 height 16
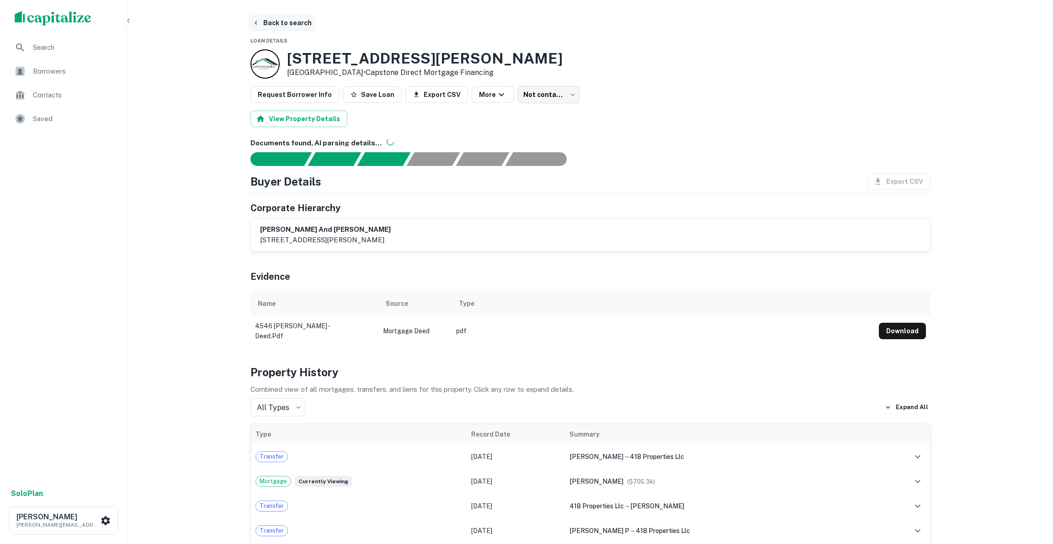
click at [278, 26] on button "Back to search" at bounding box center [282, 23] width 67 height 16
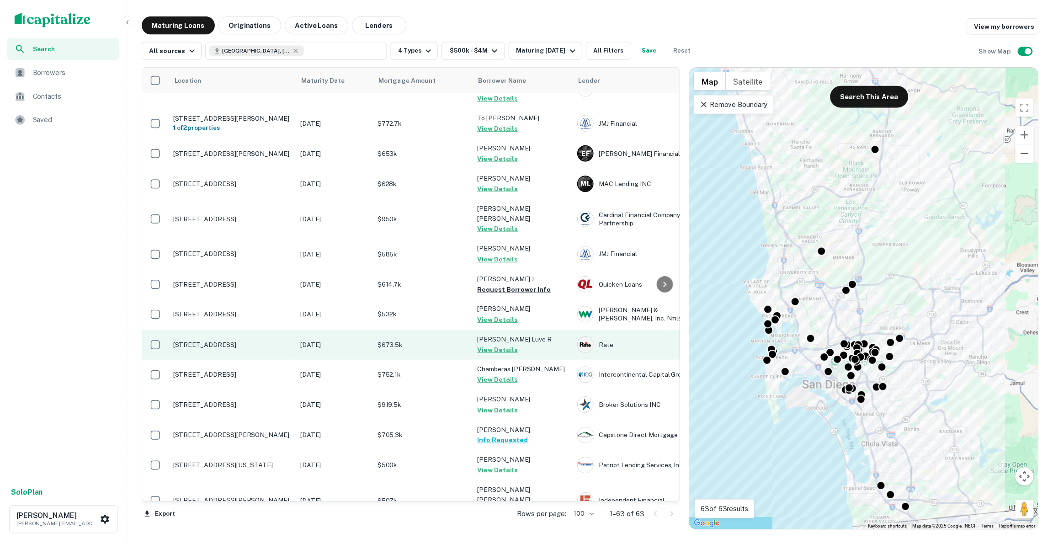
scroll to position [638, 0]
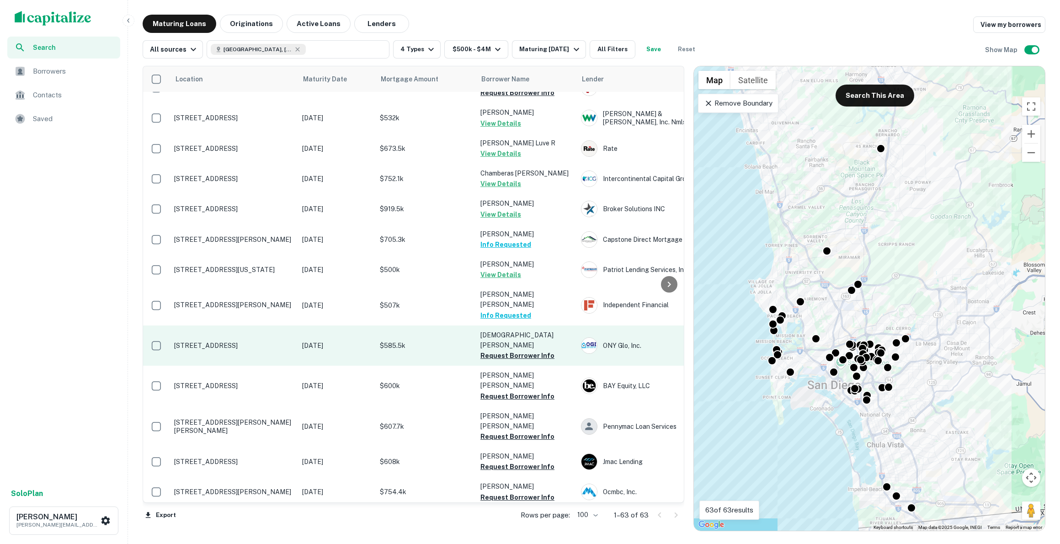
click at [239, 342] on p "[STREET_ADDRESS]" at bounding box center [233, 346] width 119 height 8
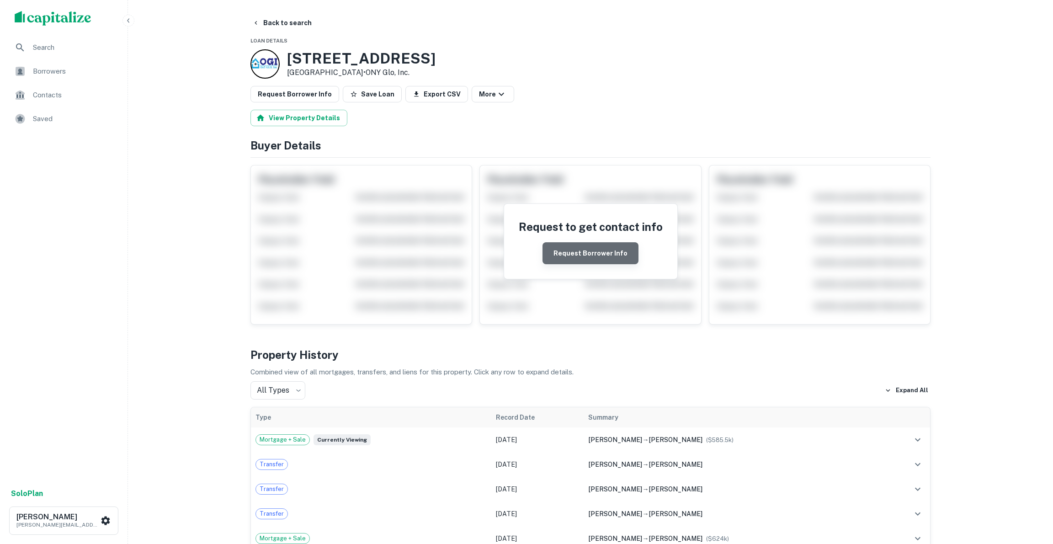
click at [607, 251] on button "Request Borrower Info" at bounding box center [591, 253] width 96 height 22
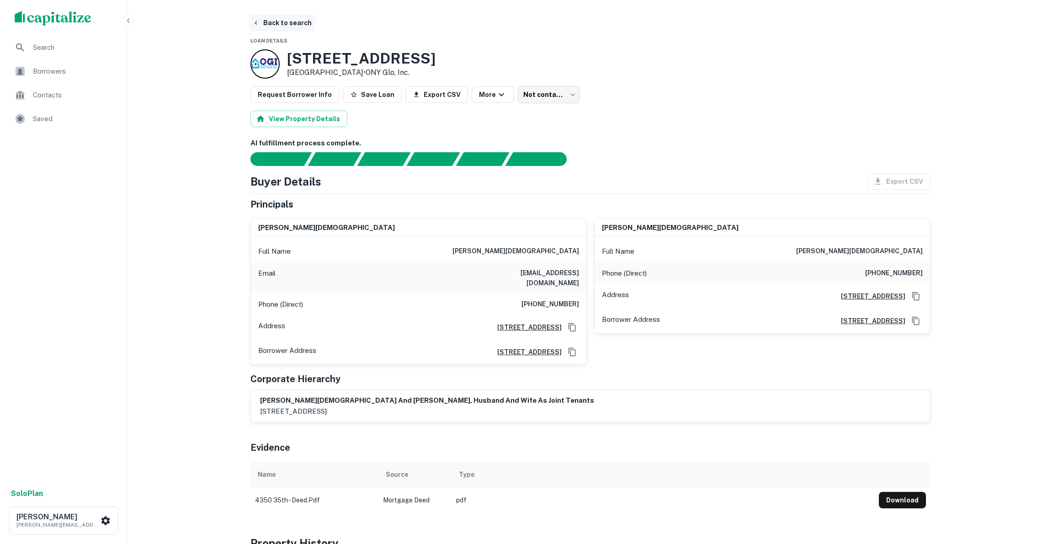
click at [270, 20] on button "Back to search" at bounding box center [282, 23] width 67 height 16
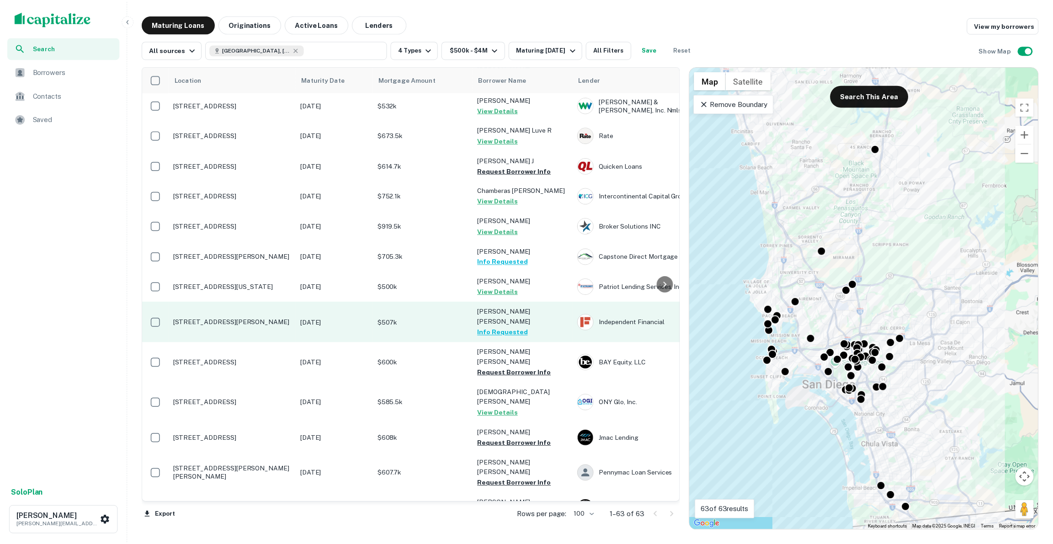
scroll to position [640, 0]
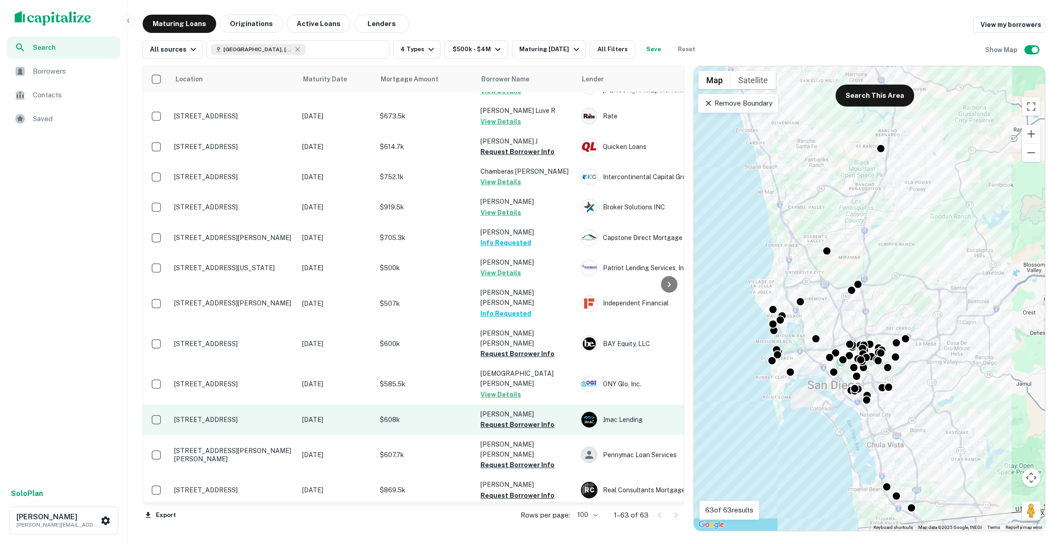
click at [200, 416] on p "[STREET_ADDRESS]" at bounding box center [233, 420] width 119 height 8
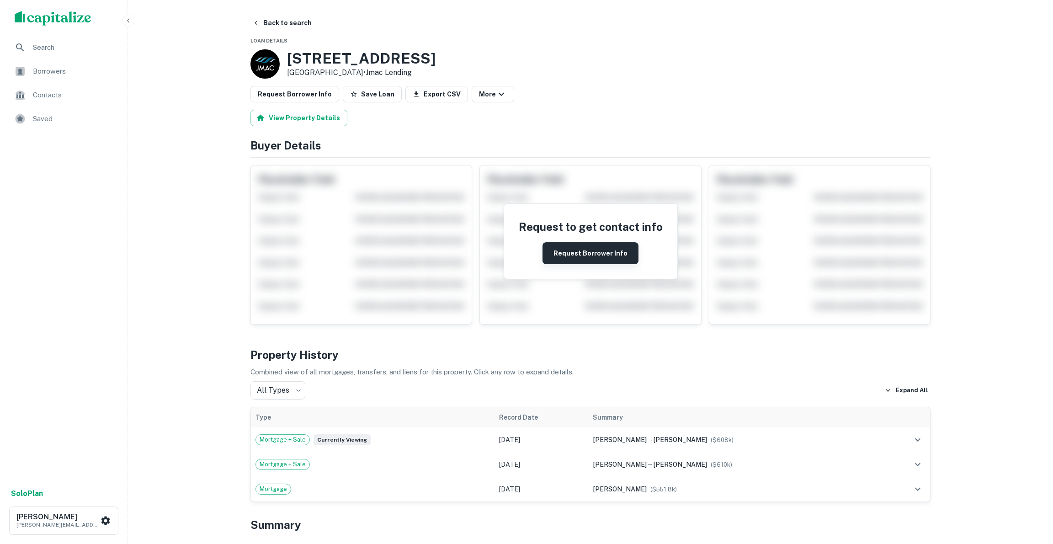
click at [593, 255] on button "Request Borrower Info" at bounding box center [591, 253] width 96 height 22
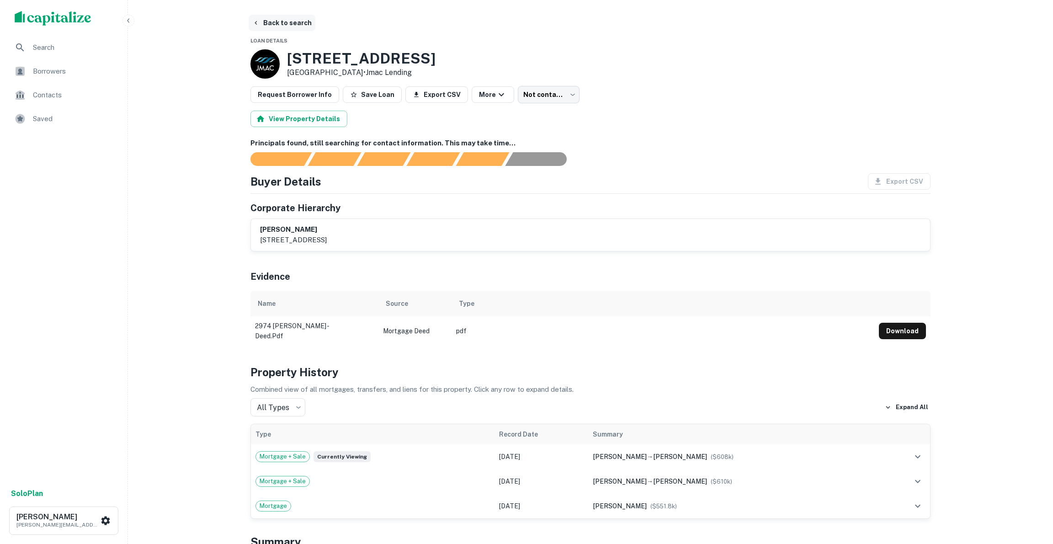
click at [272, 26] on button "Back to search" at bounding box center [282, 23] width 67 height 16
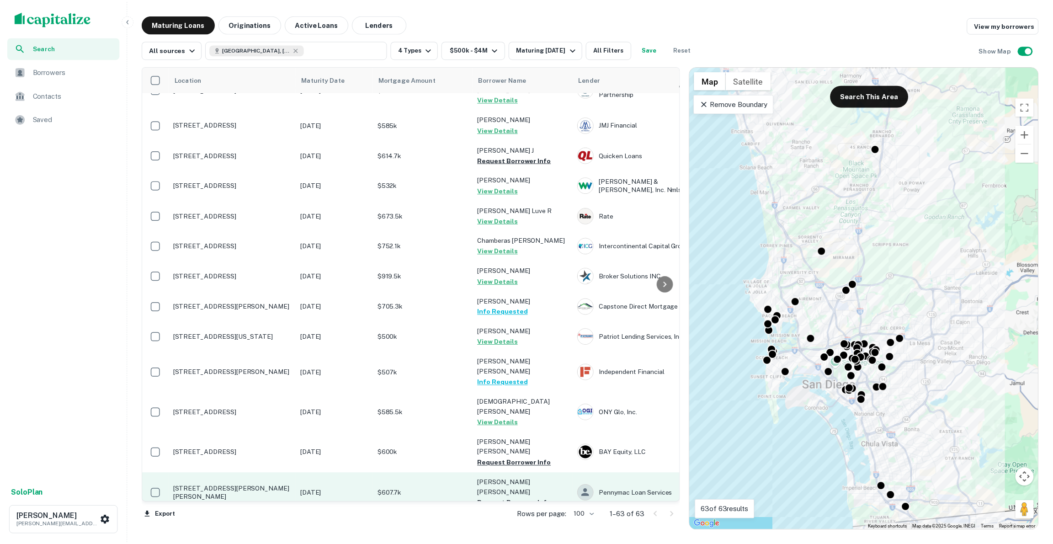
scroll to position [655, 0]
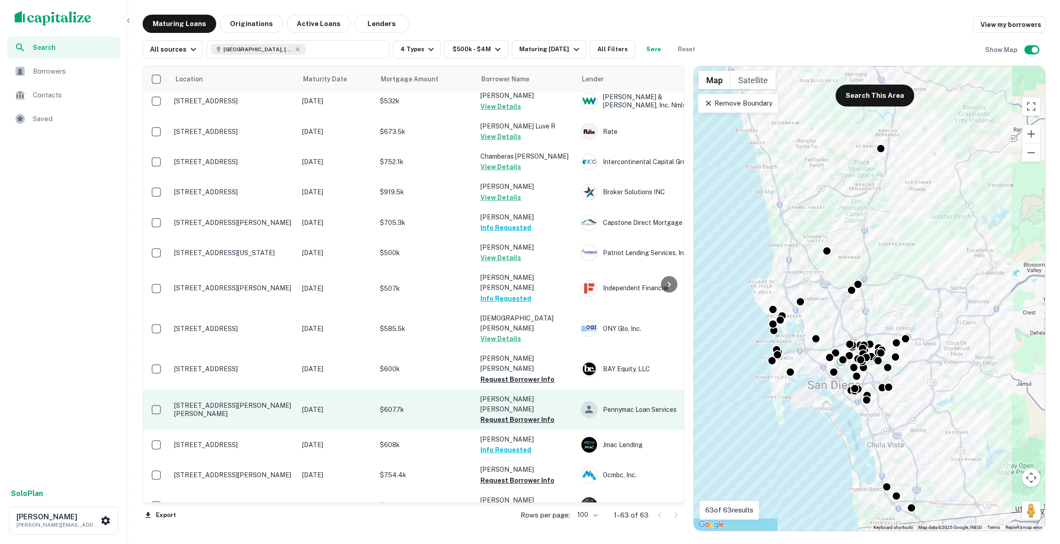
click at [241, 401] on p "[STREET_ADDRESS][PERSON_NAME][PERSON_NAME]" at bounding box center [233, 409] width 119 height 16
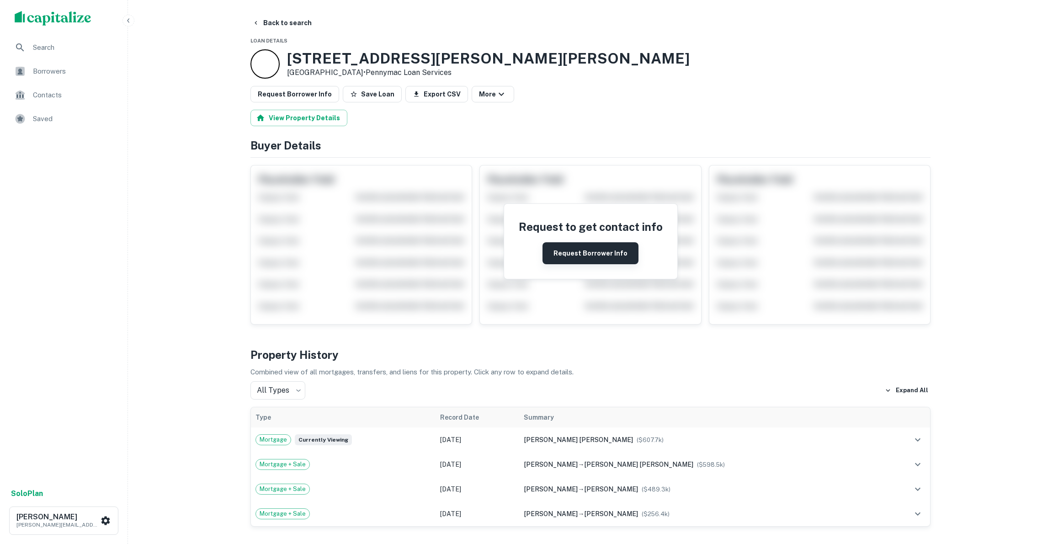
click at [600, 252] on button "Request Borrower Info" at bounding box center [591, 253] width 96 height 22
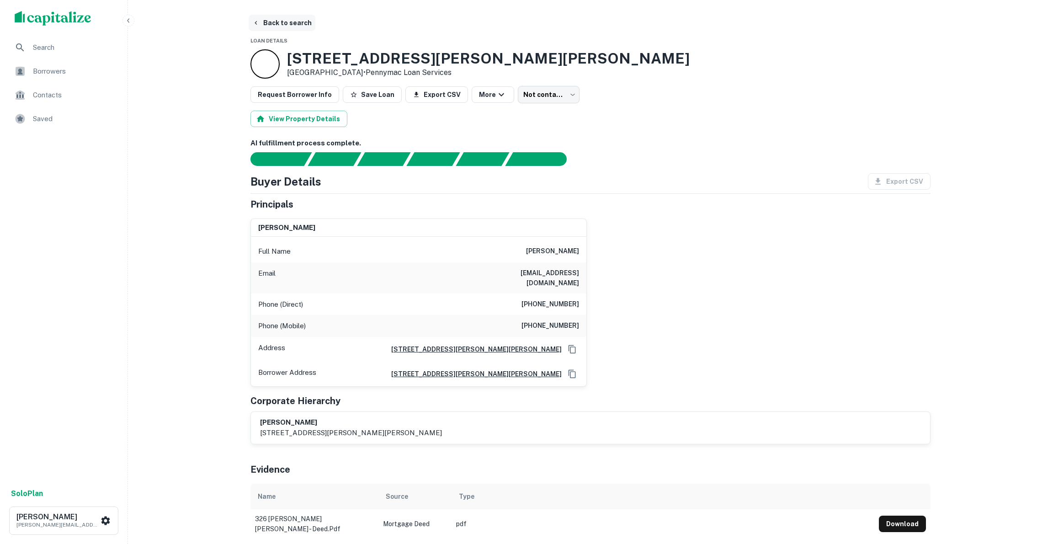
click at [280, 26] on button "Back to search" at bounding box center [282, 23] width 67 height 16
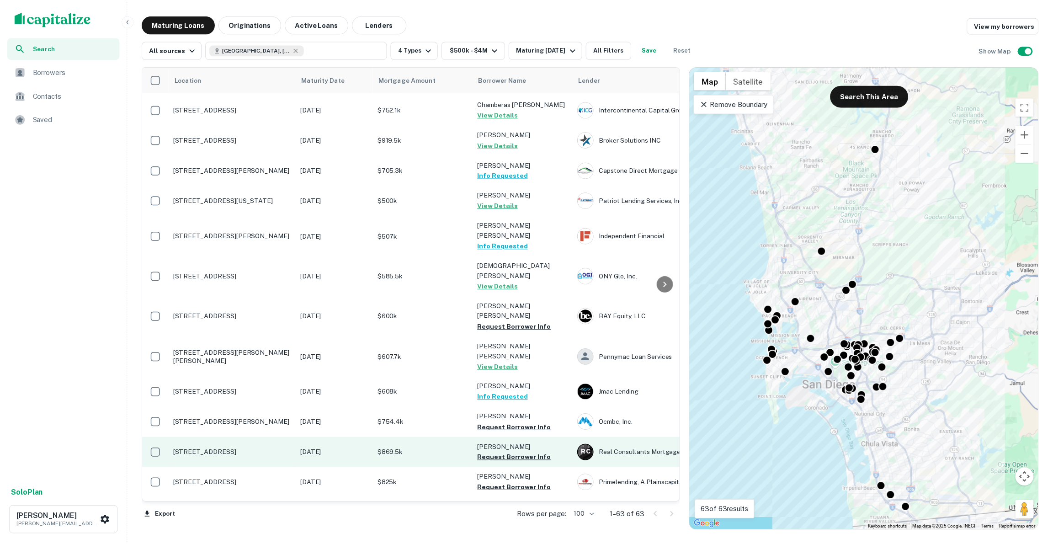
scroll to position [786, 0]
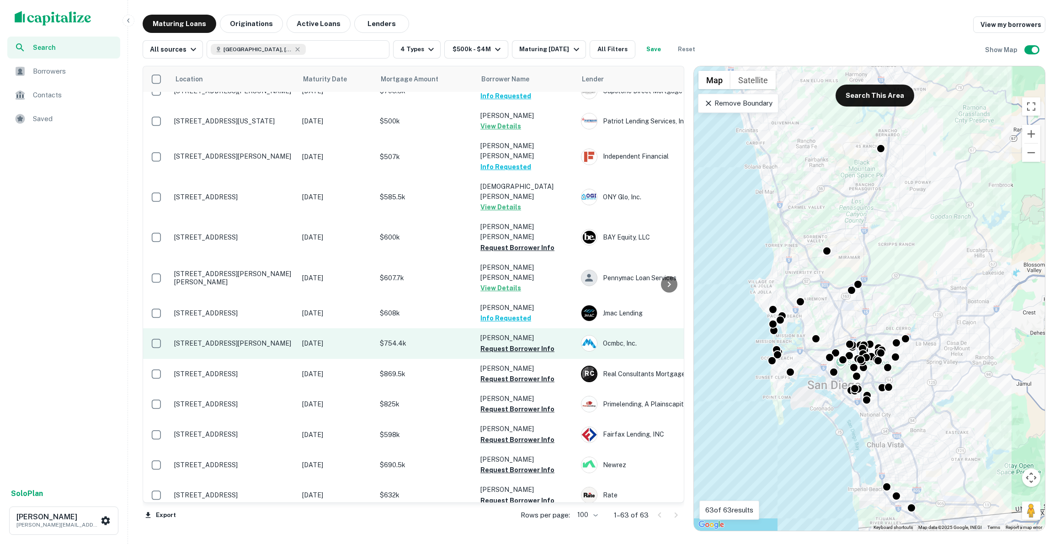
click at [237, 339] on p "[STREET_ADDRESS][PERSON_NAME]" at bounding box center [233, 343] width 119 height 8
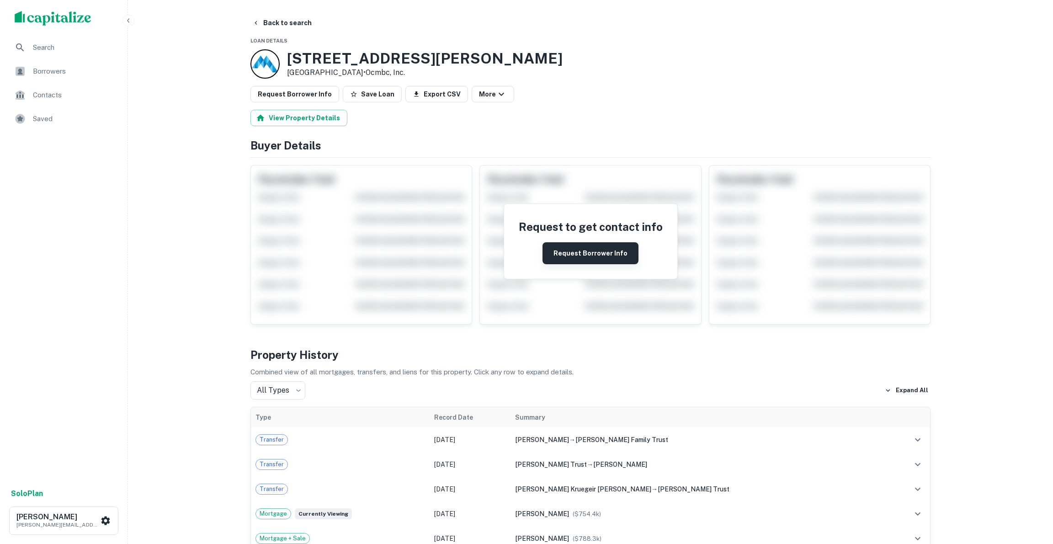
click at [587, 254] on button "Request Borrower Info" at bounding box center [591, 253] width 96 height 22
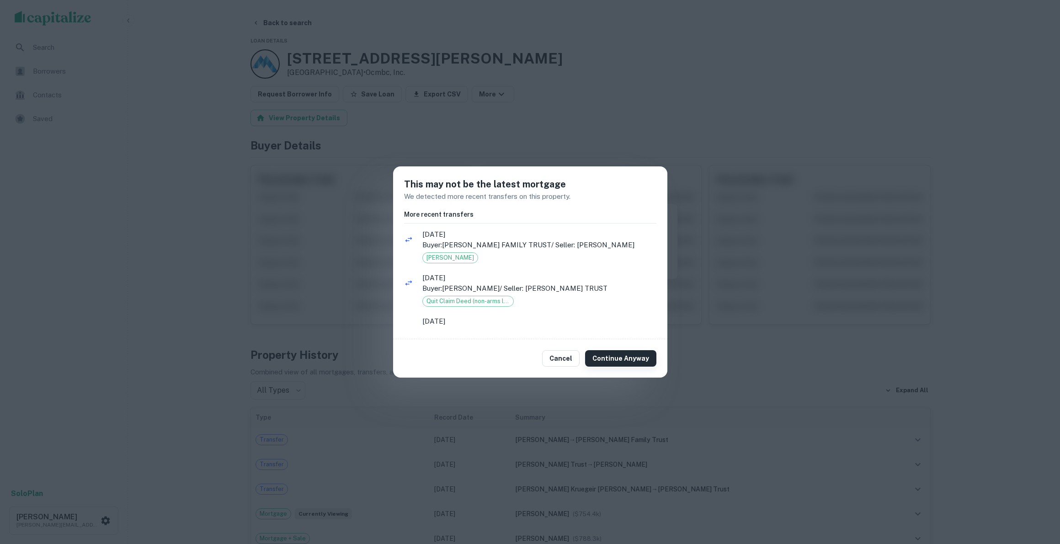
click at [613, 360] on button "Continue Anyway" at bounding box center [620, 358] width 71 height 16
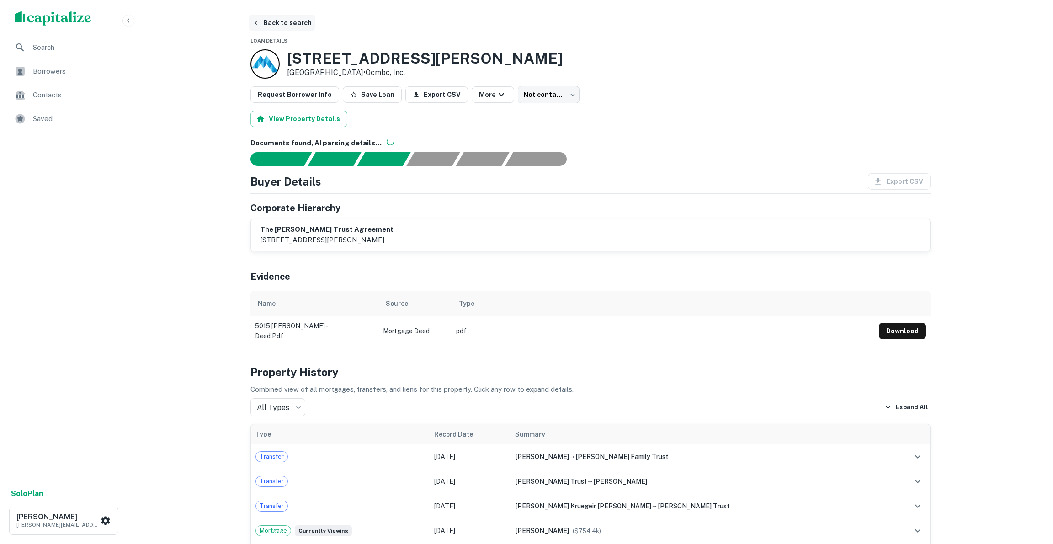
click at [270, 21] on button "Back to search" at bounding box center [282, 23] width 67 height 16
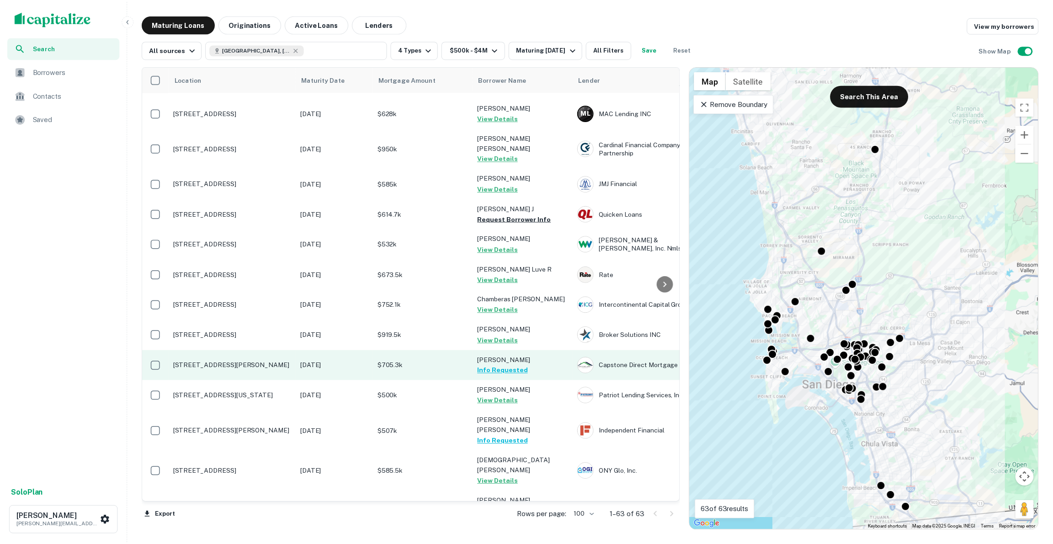
scroll to position [605, 0]
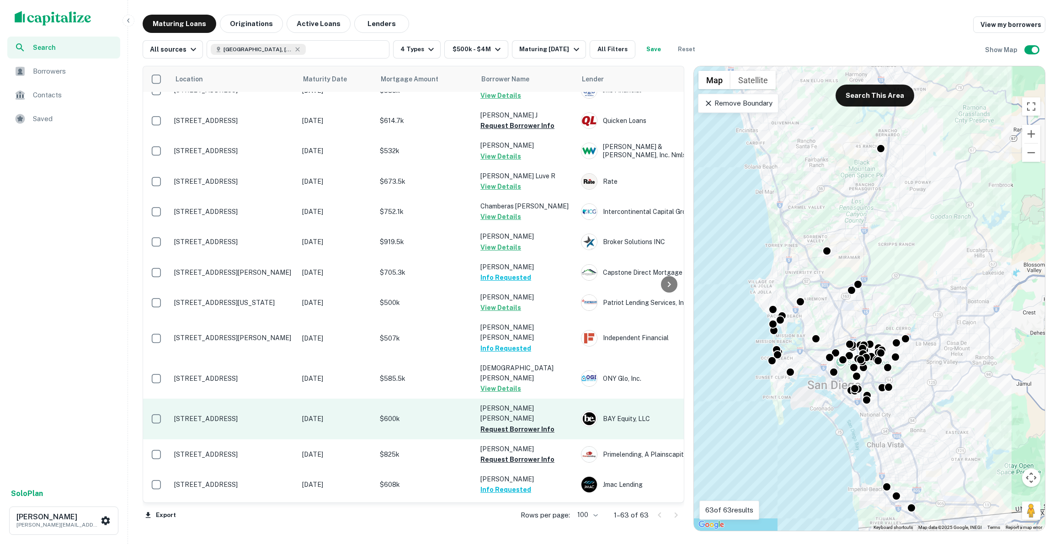
click at [235, 415] on p "[STREET_ADDRESS]" at bounding box center [233, 419] width 119 height 8
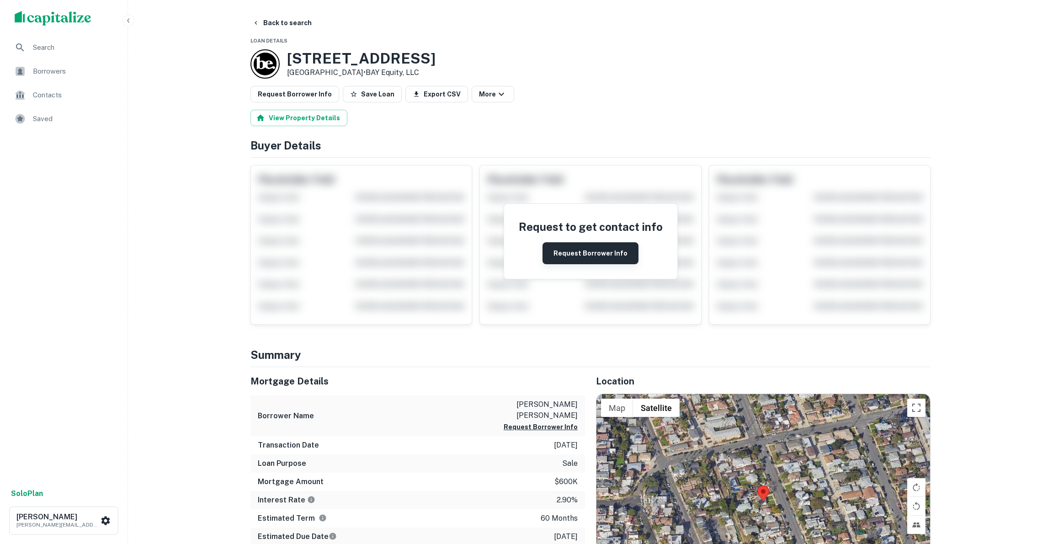
click at [595, 259] on button "Request Borrower Info" at bounding box center [591, 253] width 96 height 22
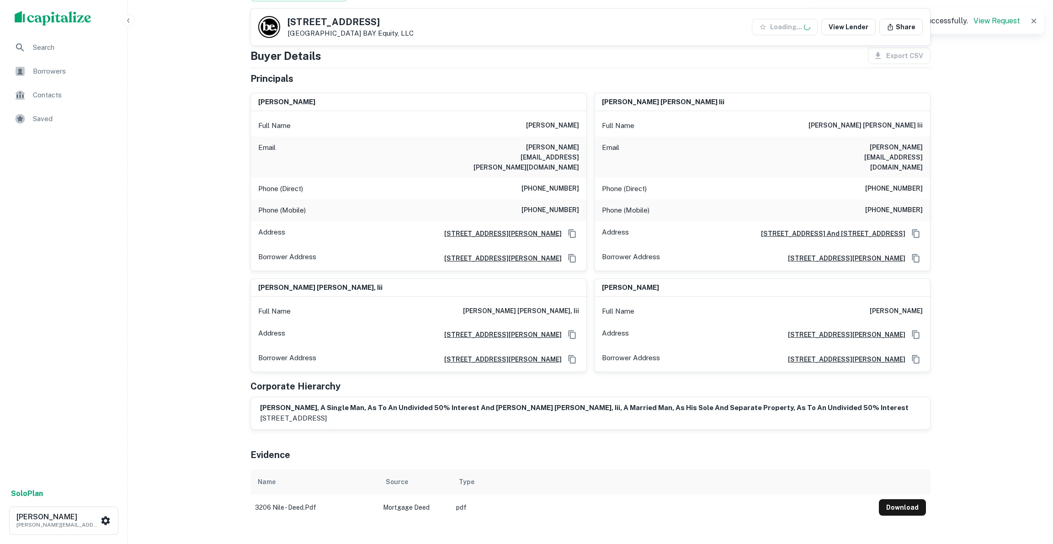
scroll to position [291, 0]
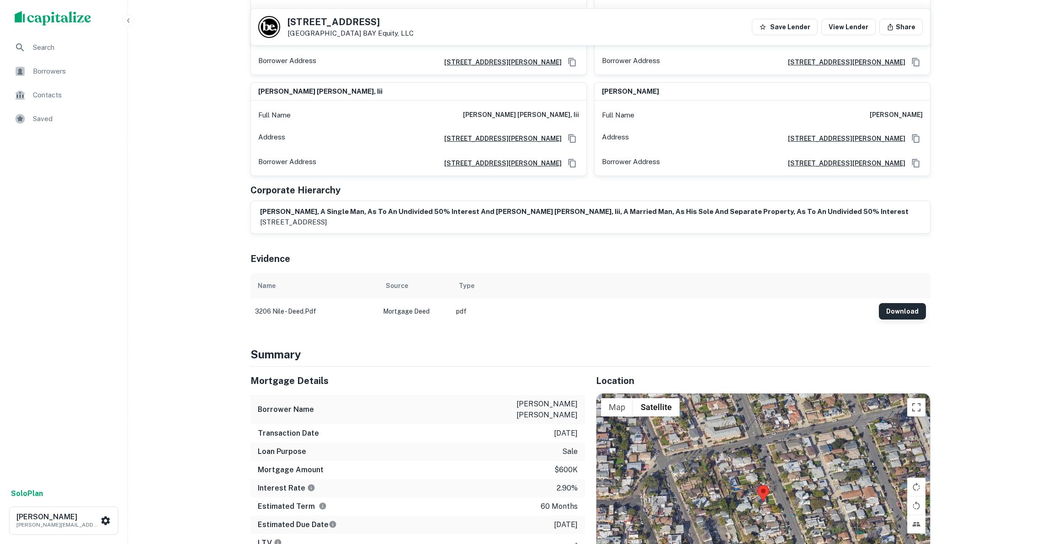
click at [893, 303] on button "Download" at bounding box center [902, 311] width 47 height 16
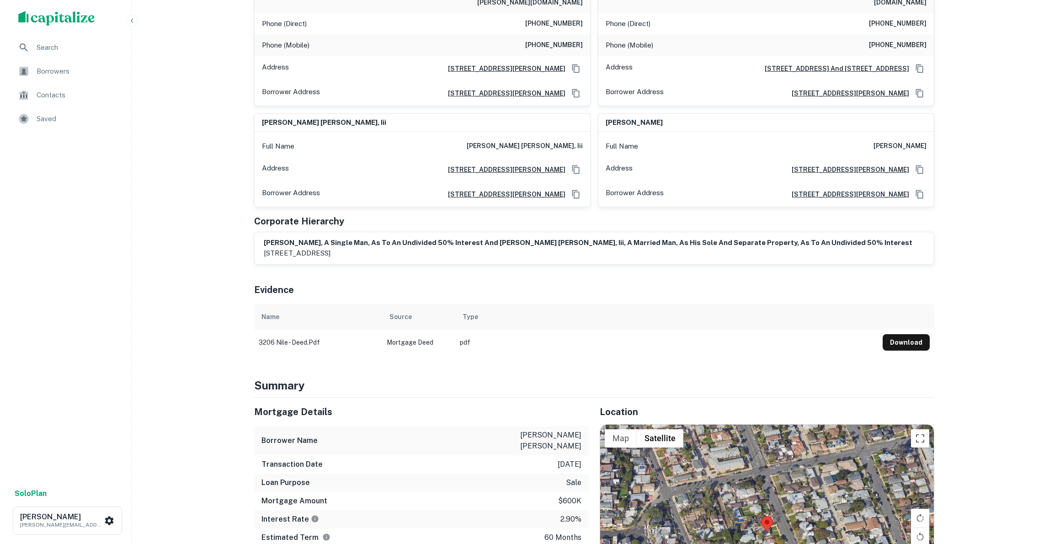
scroll to position [0, 0]
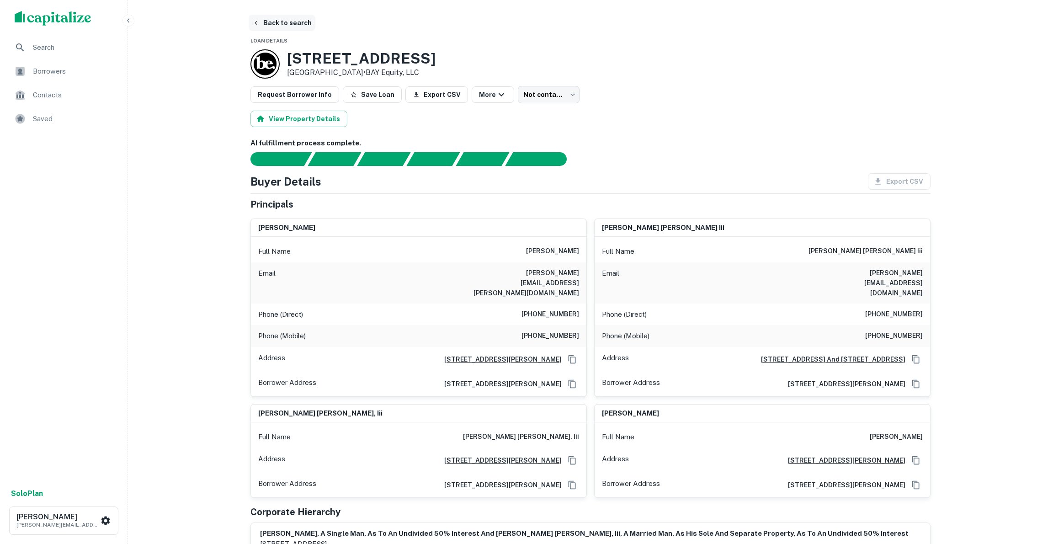
click at [277, 23] on button "Back to search" at bounding box center [282, 23] width 67 height 16
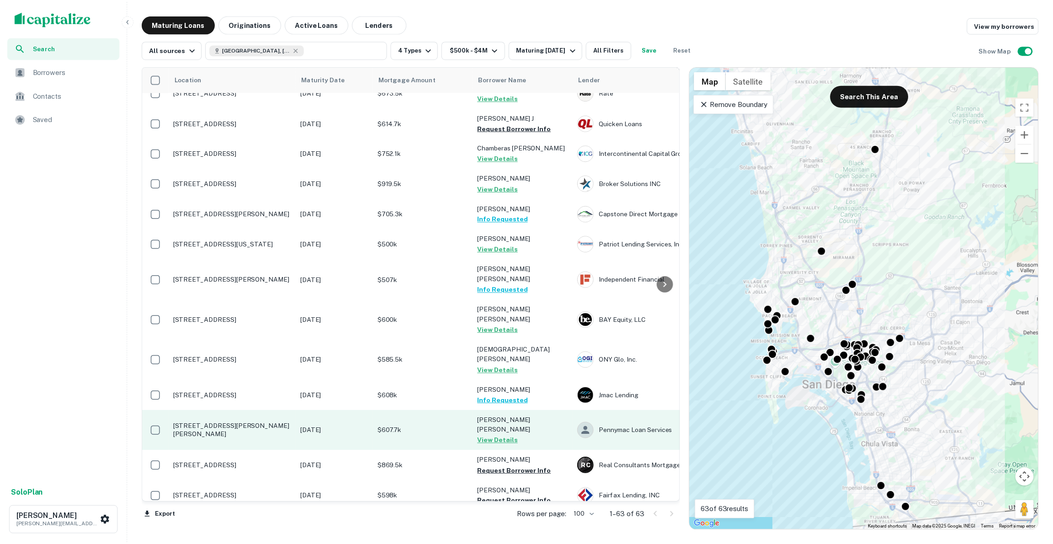
scroll to position [665, 0]
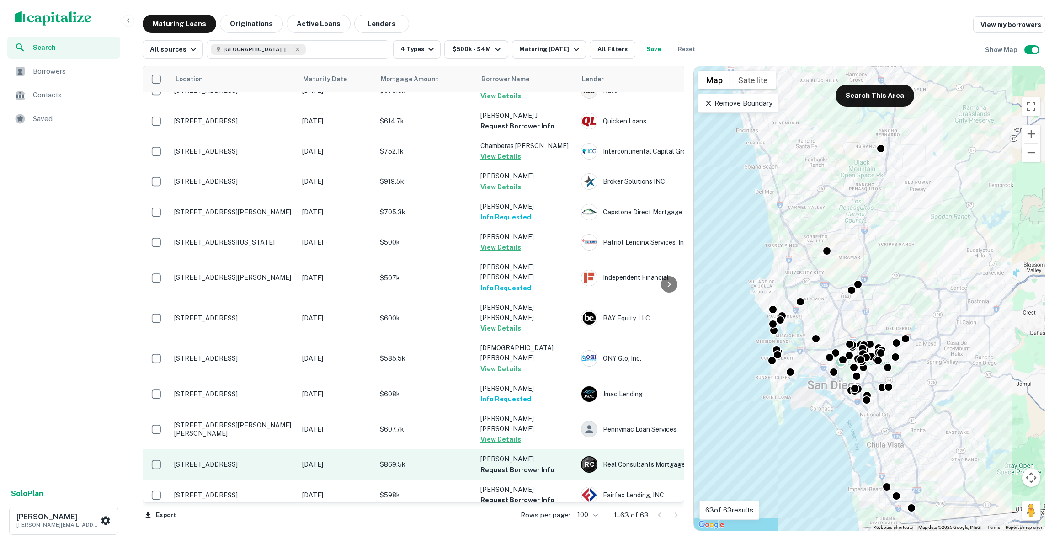
click at [214, 460] on p "[STREET_ADDRESS]" at bounding box center [233, 464] width 119 height 8
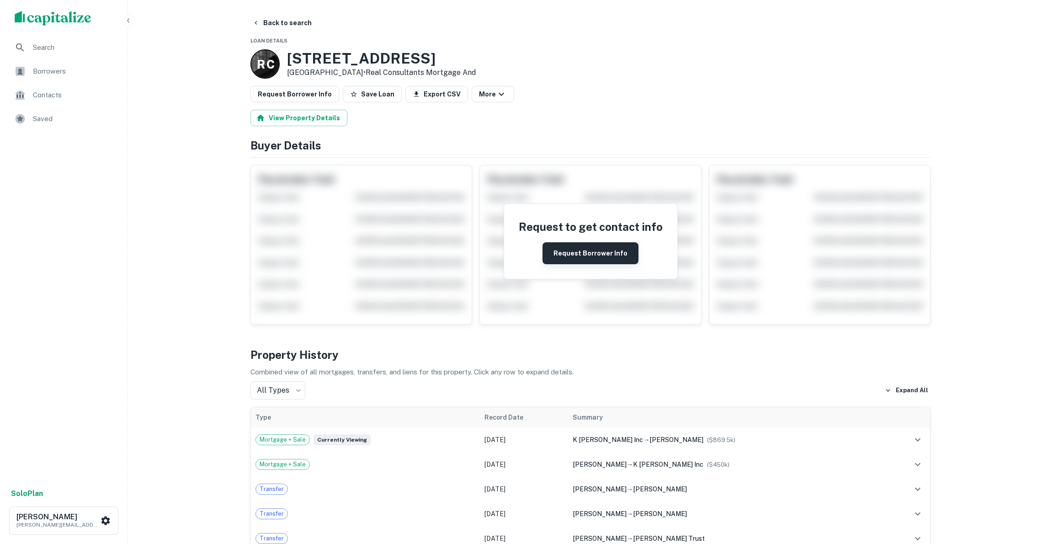
click at [577, 249] on button "Request Borrower Info" at bounding box center [591, 253] width 96 height 22
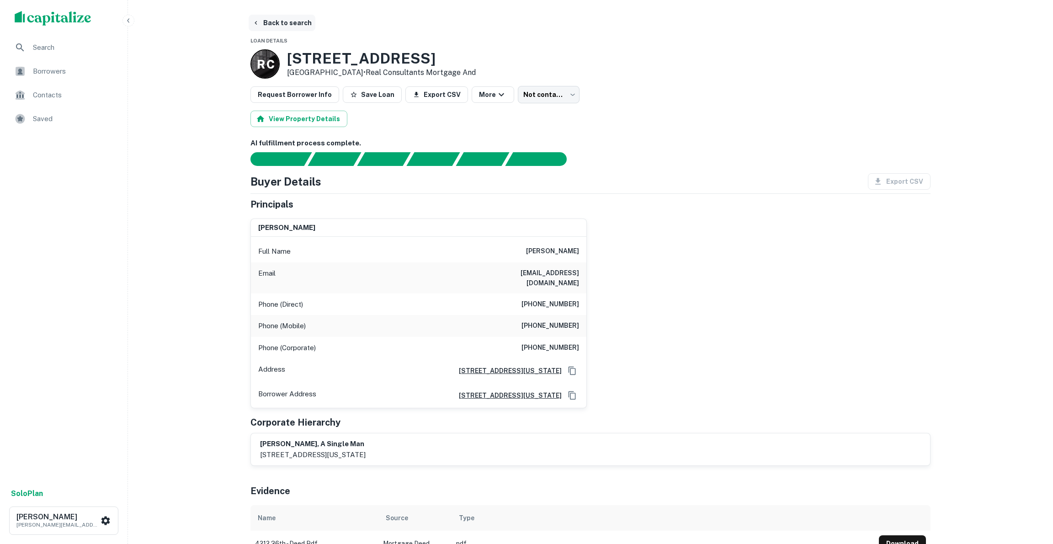
click at [268, 20] on button "Back to search" at bounding box center [282, 23] width 67 height 16
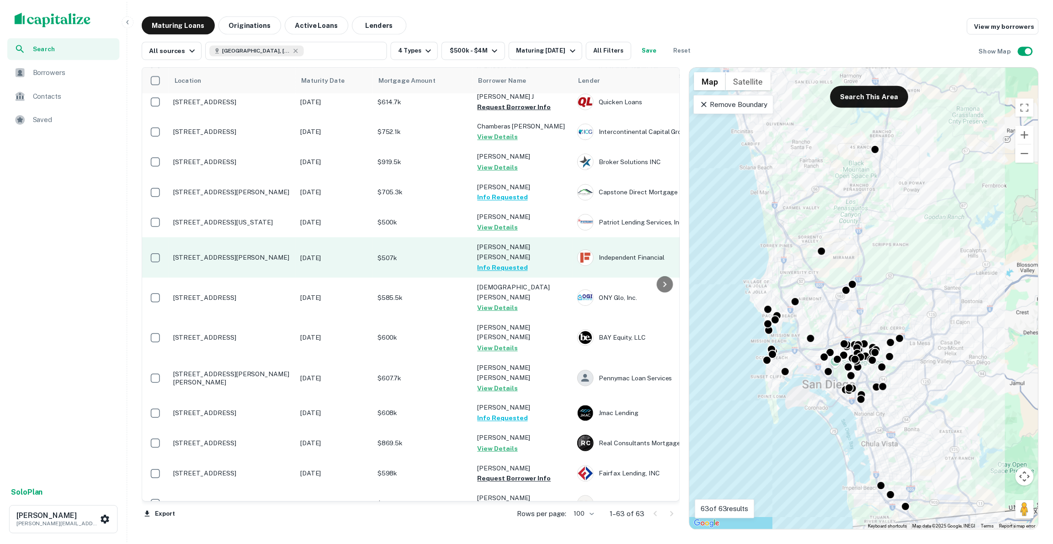
scroll to position [705, 0]
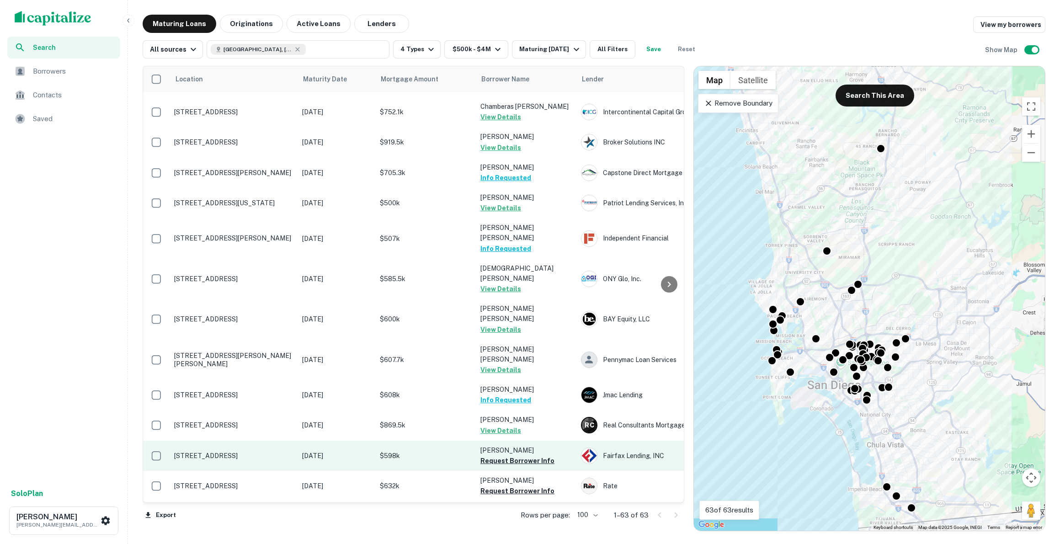
click at [235, 452] on p "[STREET_ADDRESS]" at bounding box center [233, 456] width 119 height 8
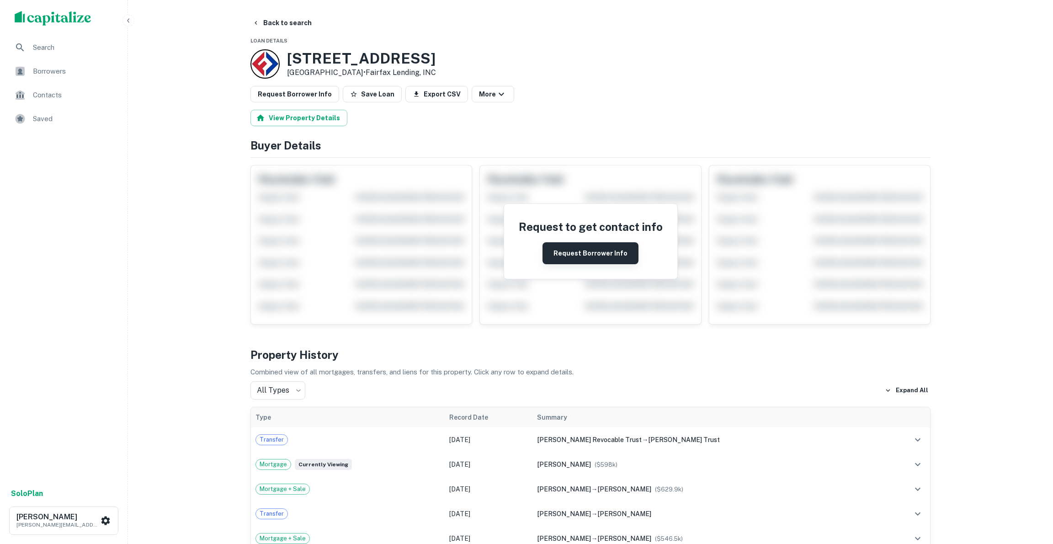
click at [592, 250] on button "Request Borrower Info" at bounding box center [591, 253] width 96 height 22
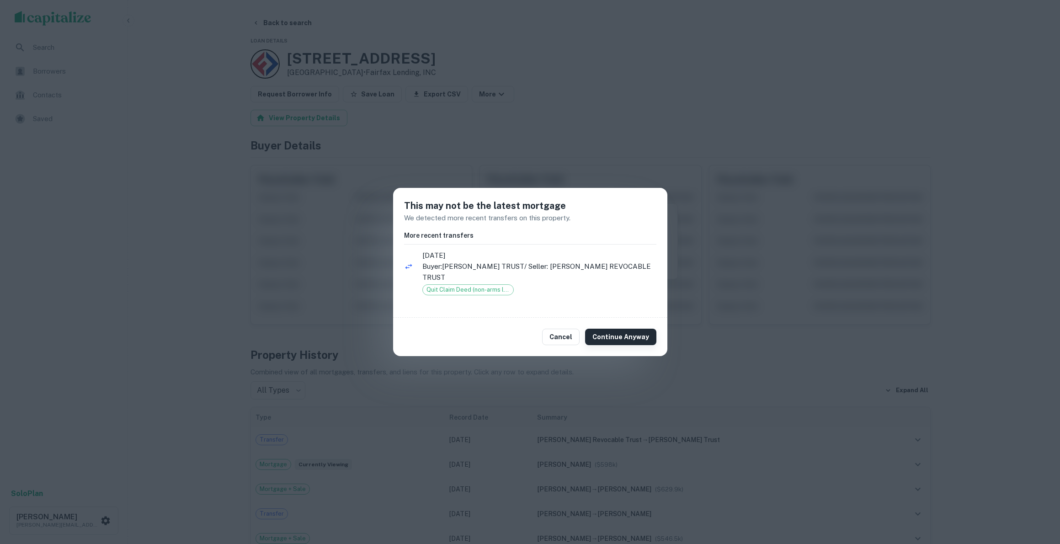
click at [613, 335] on button "Continue Anyway" at bounding box center [620, 337] width 71 height 16
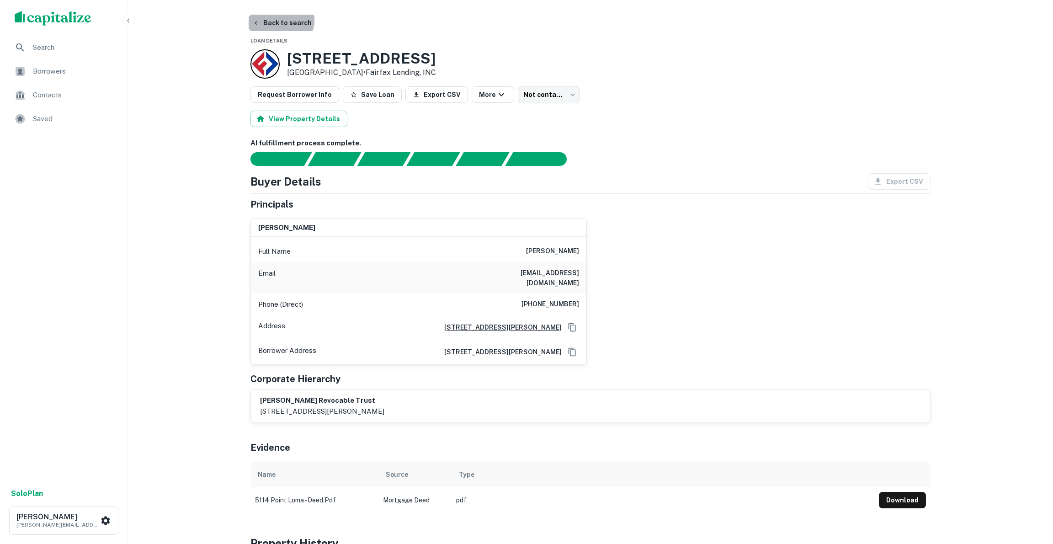
click at [279, 19] on button "Back to search" at bounding box center [282, 23] width 67 height 16
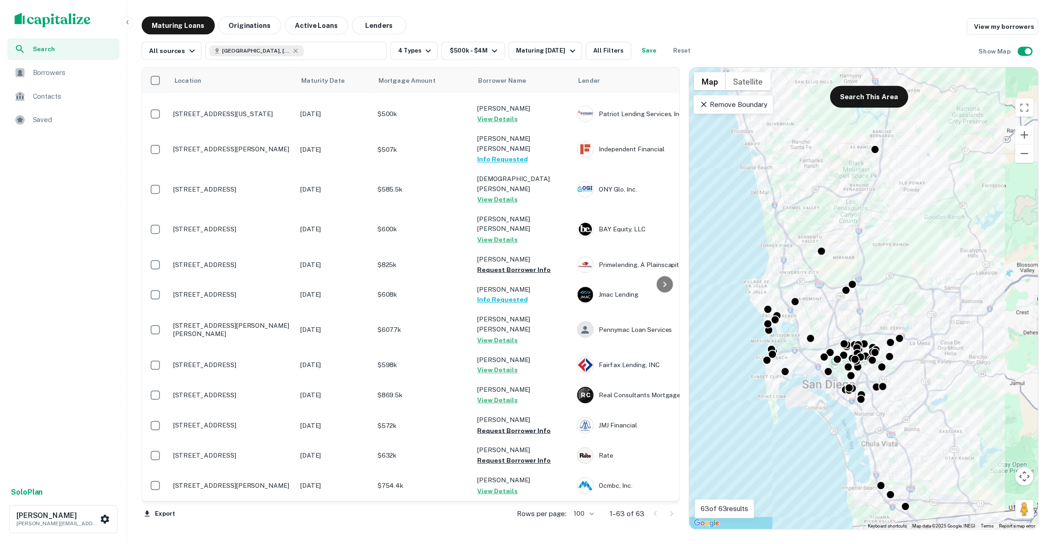
scroll to position [879, 0]
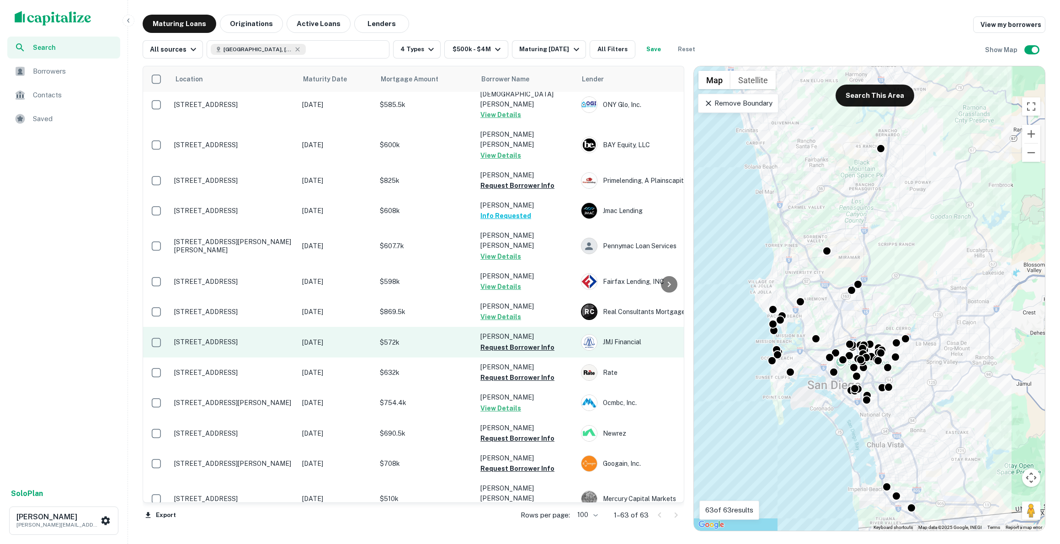
click at [239, 338] on p "[STREET_ADDRESS]" at bounding box center [233, 342] width 119 height 8
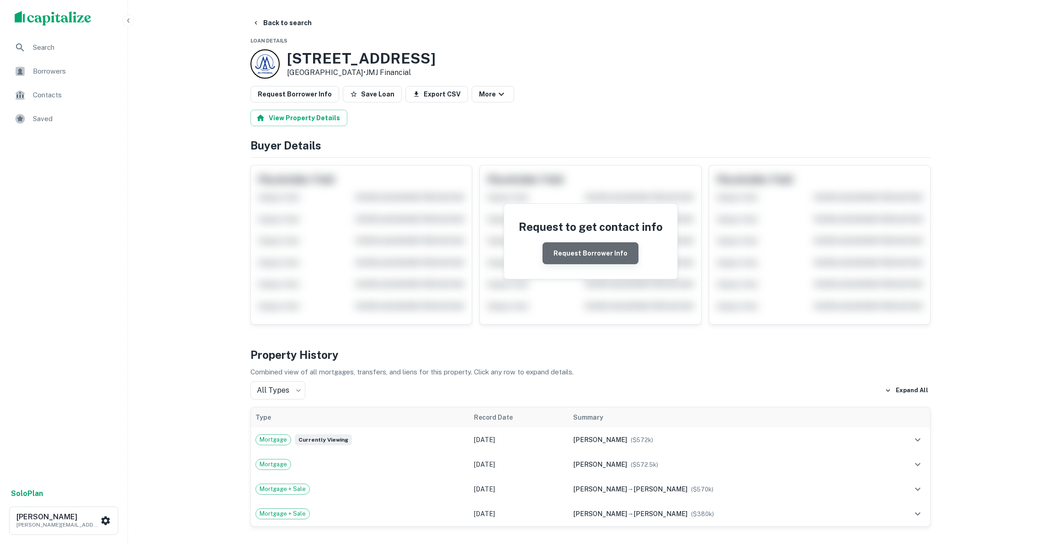
click at [594, 254] on button "Request Borrower Info" at bounding box center [591, 253] width 96 height 22
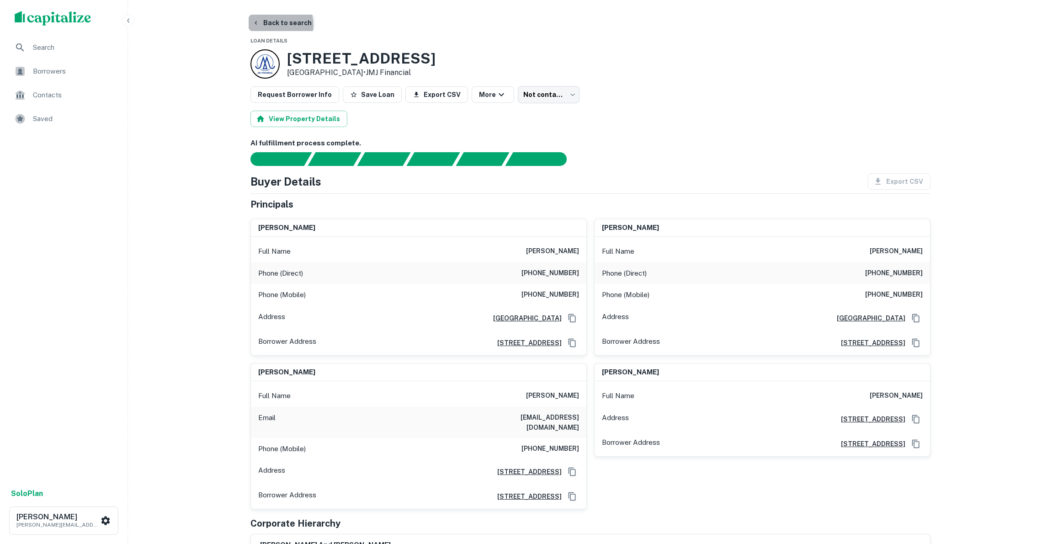
click at [273, 25] on button "Back to search" at bounding box center [282, 23] width 67 height 16
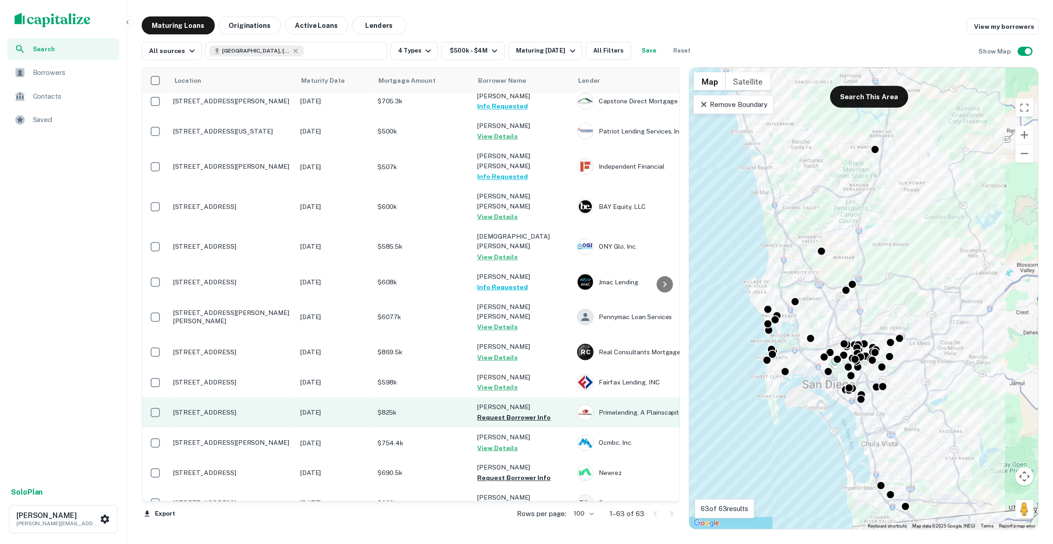
scroll to position [866, 0]
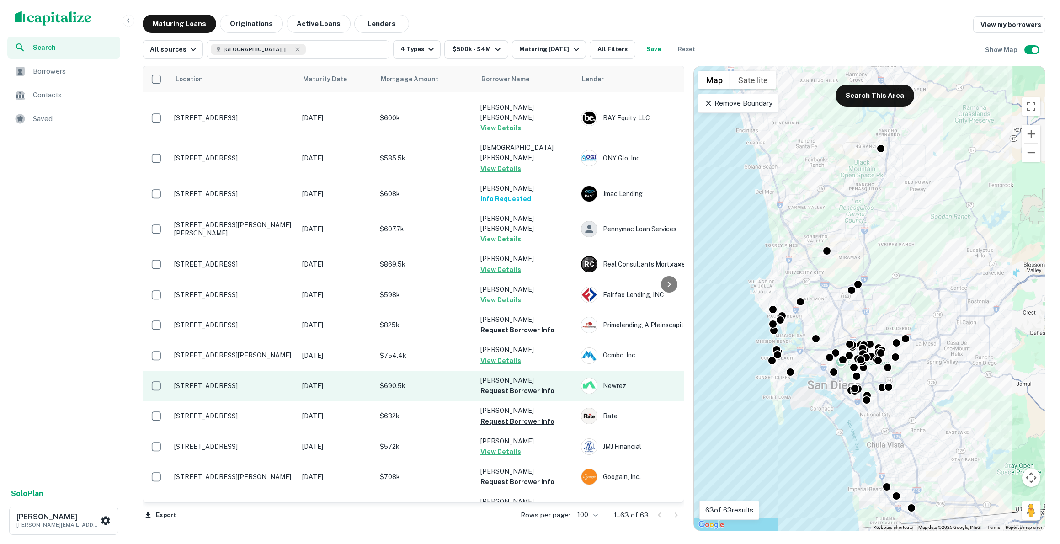
click at [249, 382] on p "[STREET_ADDRESS]" at bounding box center [233, 386] width 119 height 8
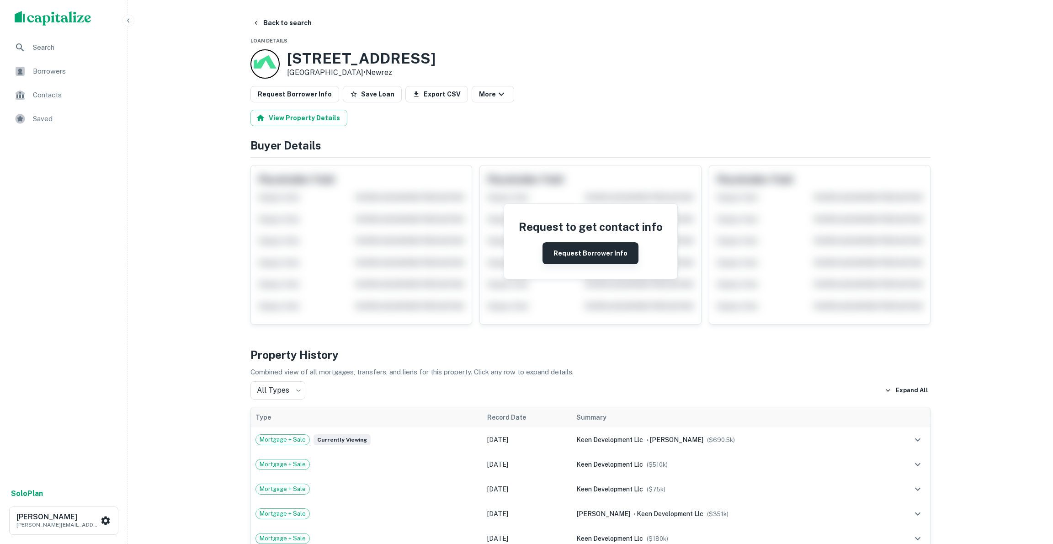
click at [591, 246] on button "Request Borrower Info" at bounding box center [591, 253] width 96 height 22
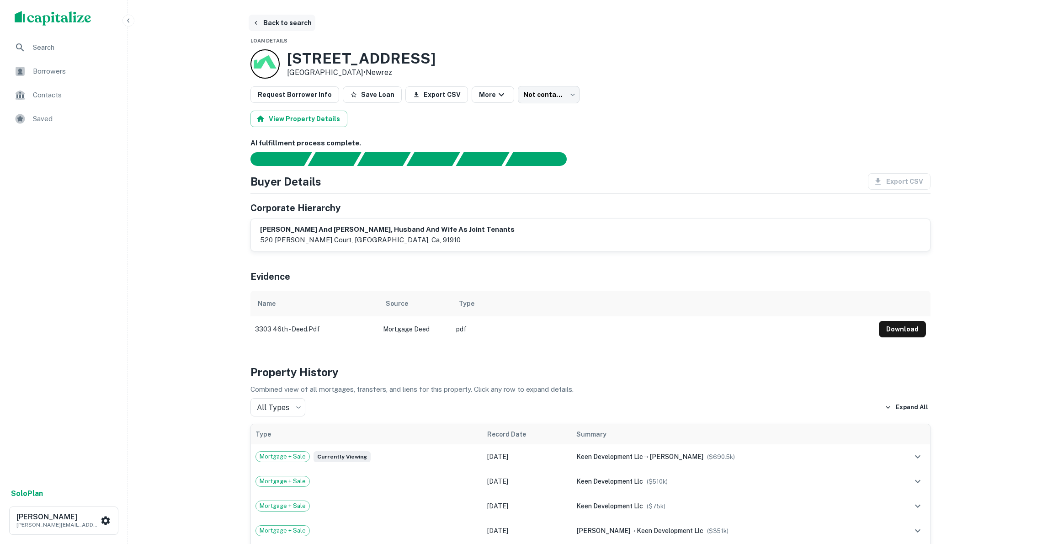
click at [287, 25] on button "Back to search" at bounding box center [282, 23] width 67 height 16
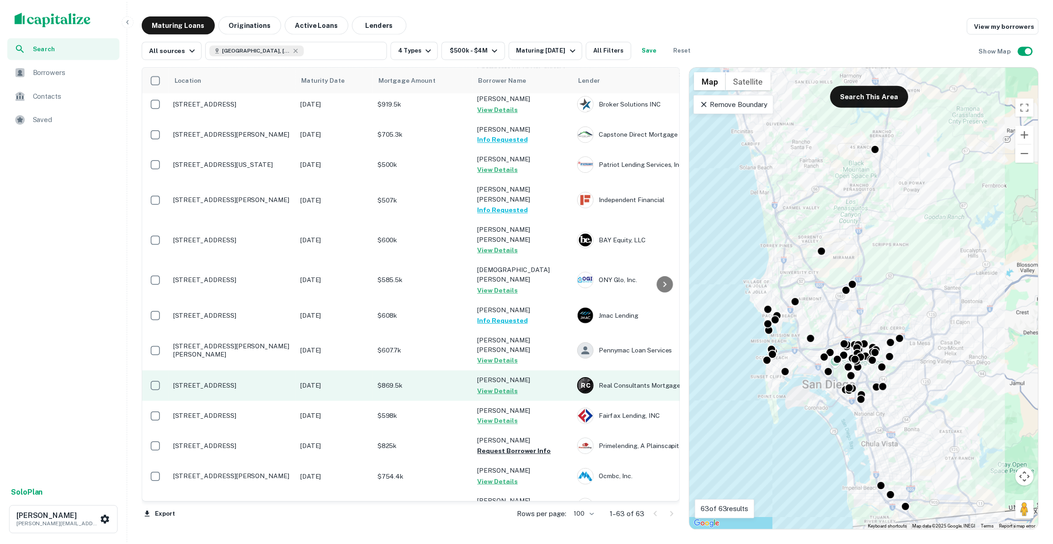
scroll to position [828, 0]
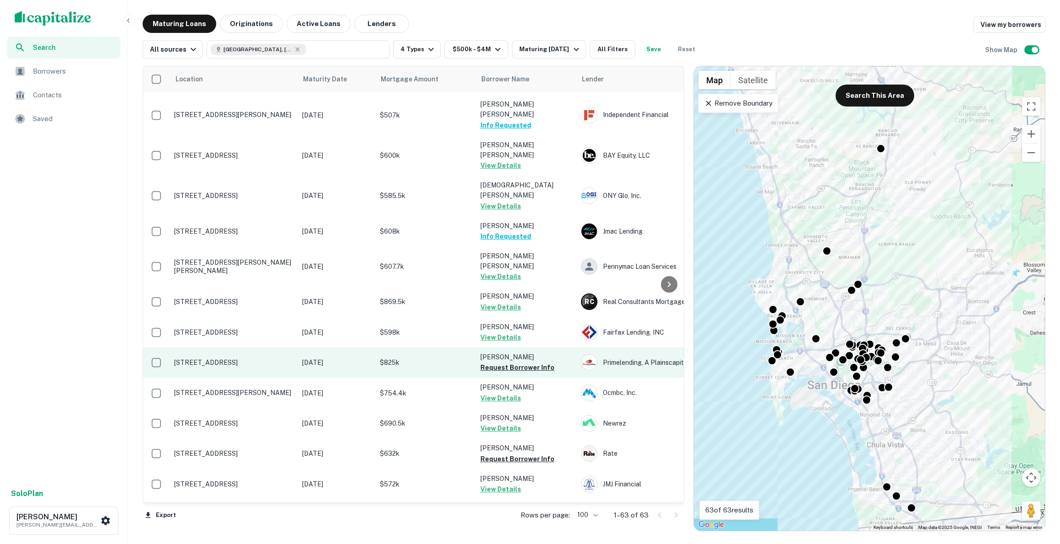
click at [231, 358] on p "[STREET_ADDRESS]" at bounding box center [233, 362] width 119 height 8
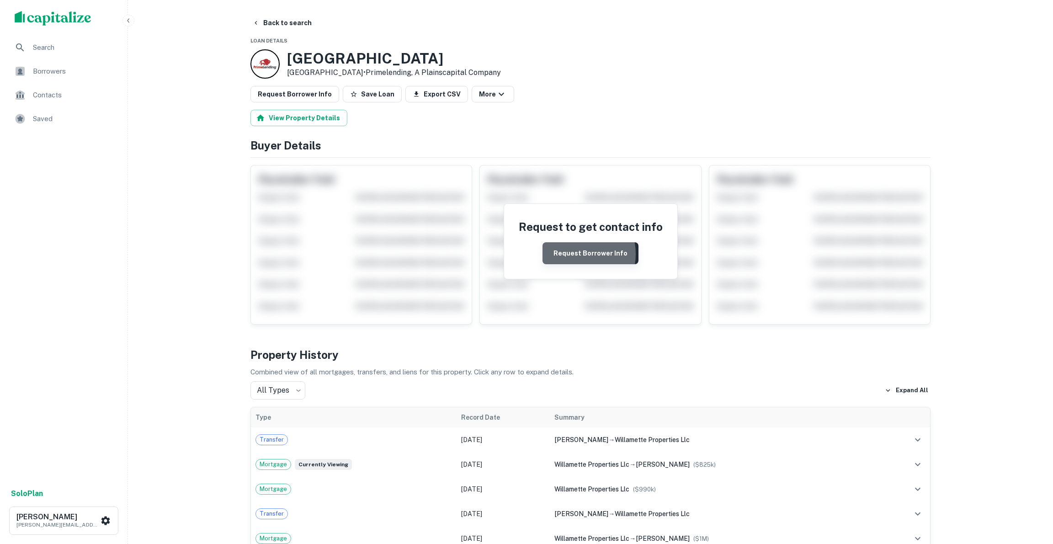
click at [572, 253] on button "Request Borrower Info" at bounding box center [591, 253] width 96 height 22
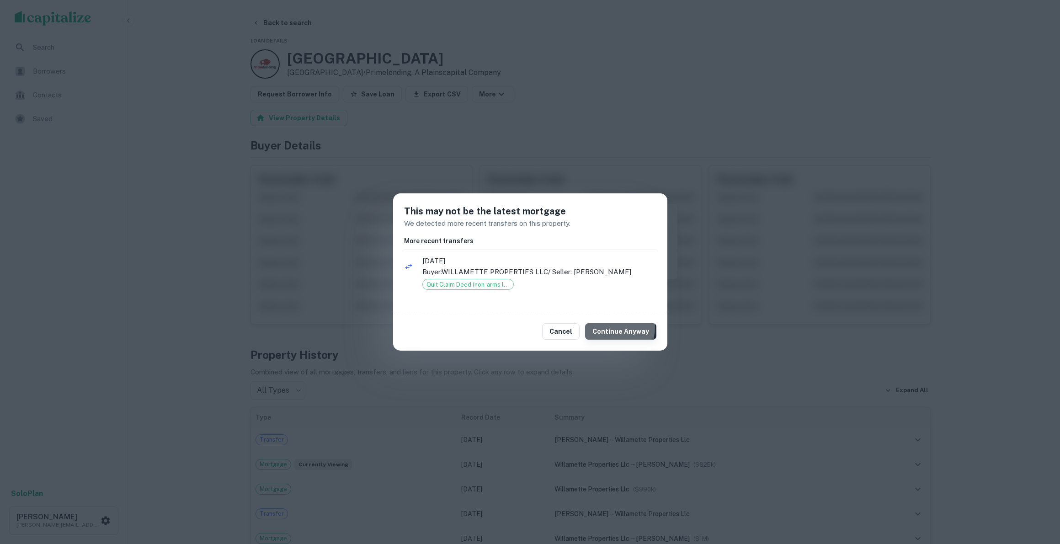
click at [612, 326] on button "Continue Anyway" at bounding box center [620, 331] width 71 height 16
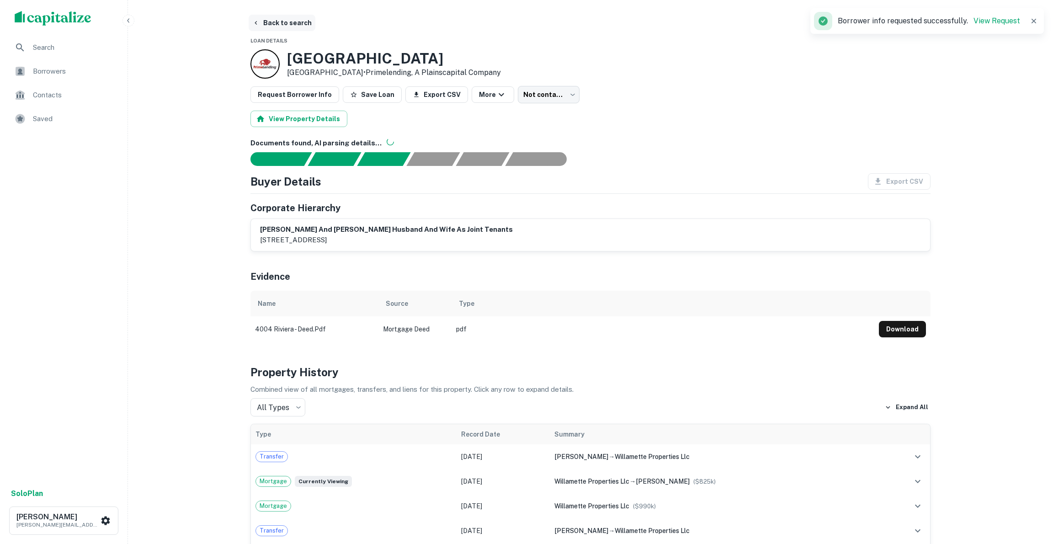
click at [261, 23] on button "Back to search" at bounding box center [282, 23] width 67 height 16
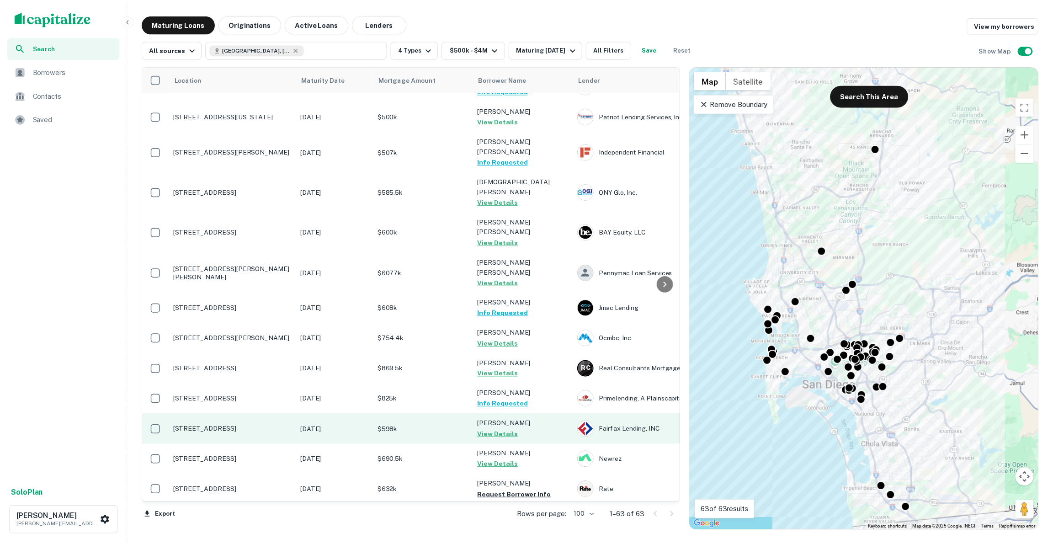
scroll to position [812, 0]
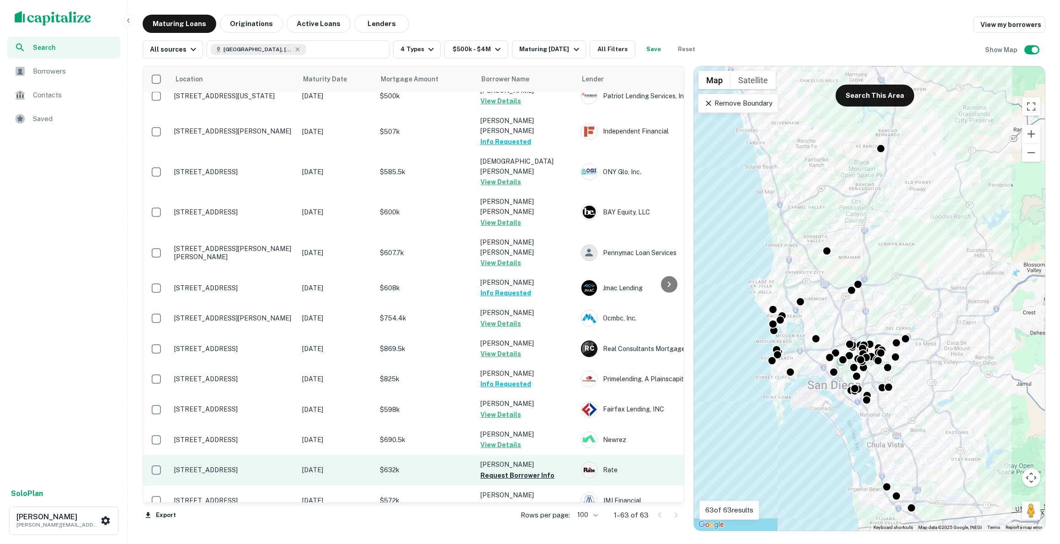
click at [220, 466] on p "[STREET_ADDRESS]" at bounding box center [233, 470] width 119 height 8
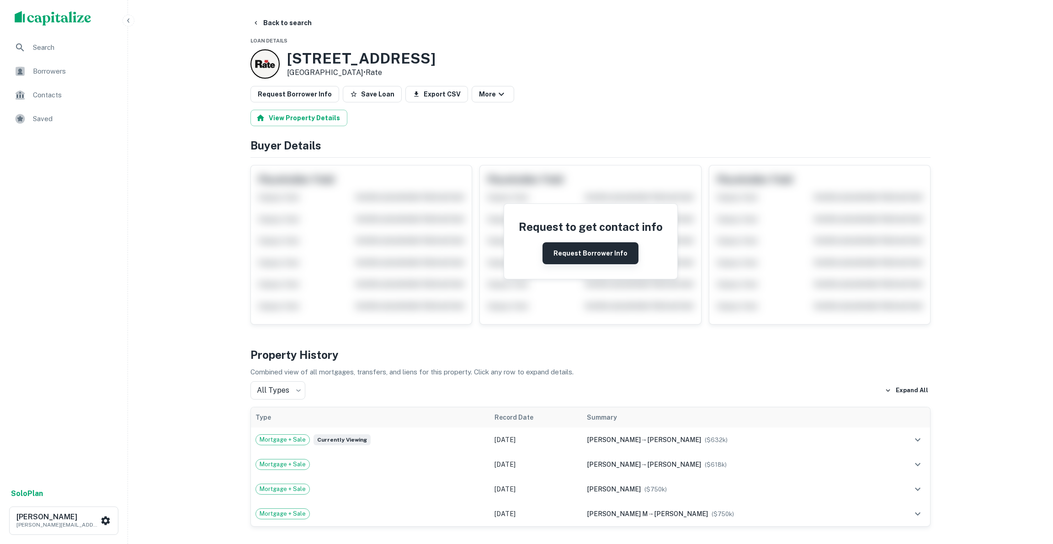
click at [582, 253] on button "Request Borrower Info" at bounding box center [591, 253] width 96 height 22
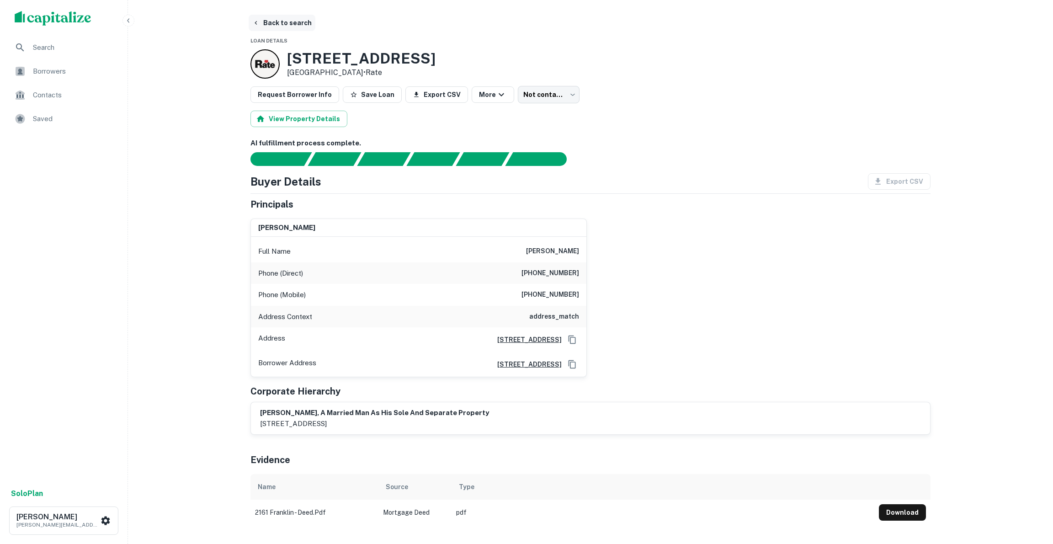
click at [275, 18] on button "Back to search" at bounding box center [282, 23] width 67 height 16
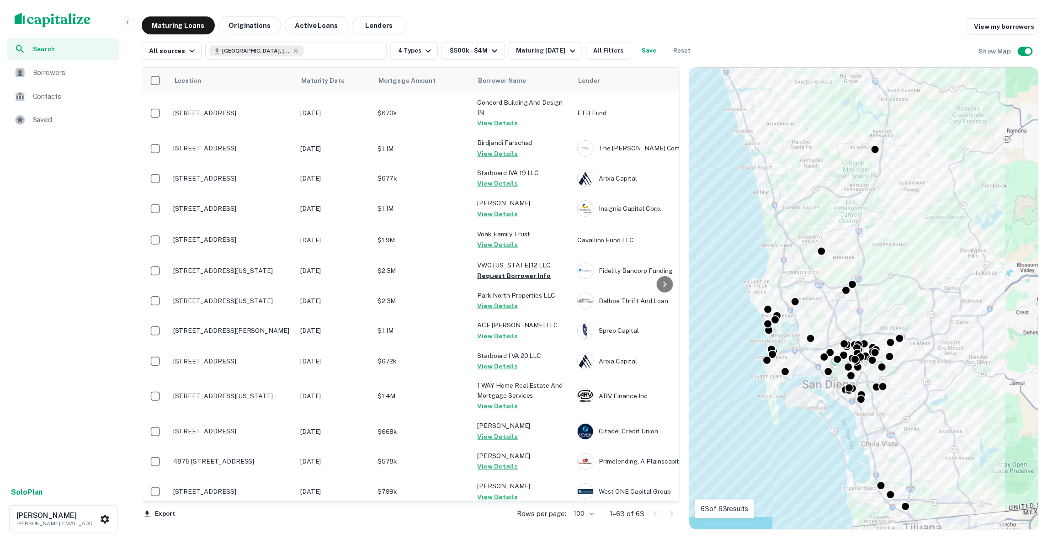
scroll to position [972, 0]
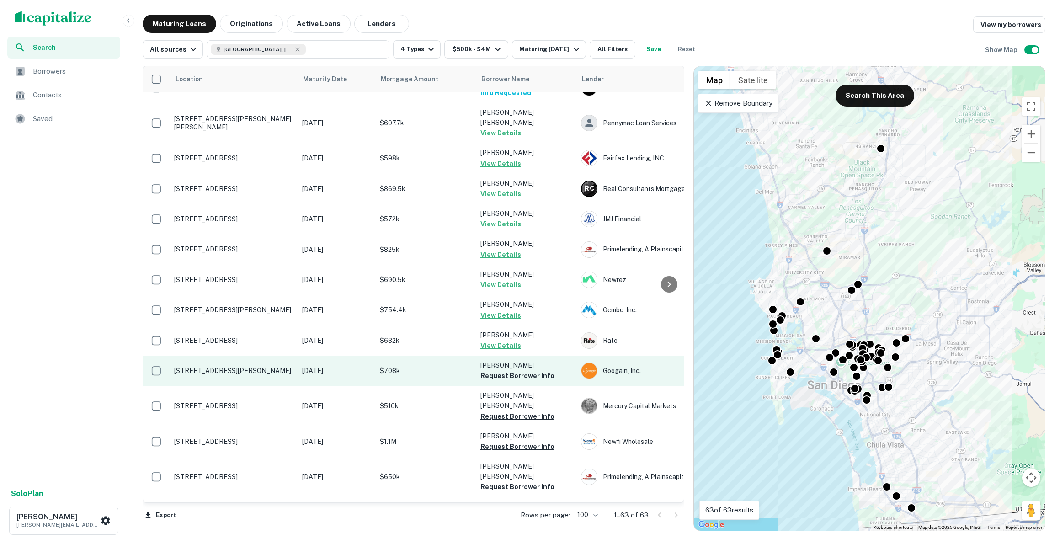
click at [225, 367] on p "[STREET_ADDRESS][PERSON_NAME]" at bounding box center [233, 371] width 119 height 8
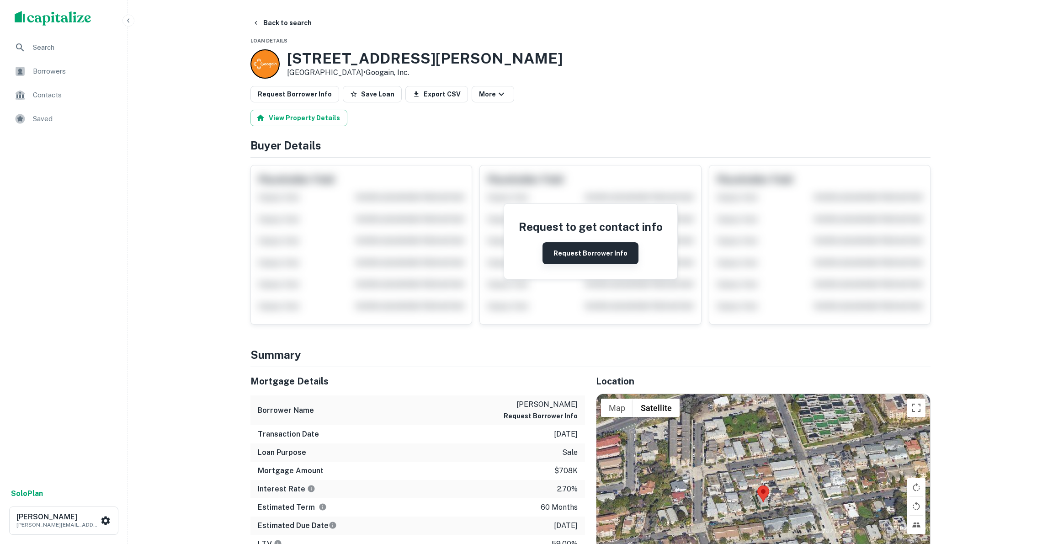
click at [571, 250] on button "Request Borrower Info" at bounding box center [591, 253] width 96 height 22
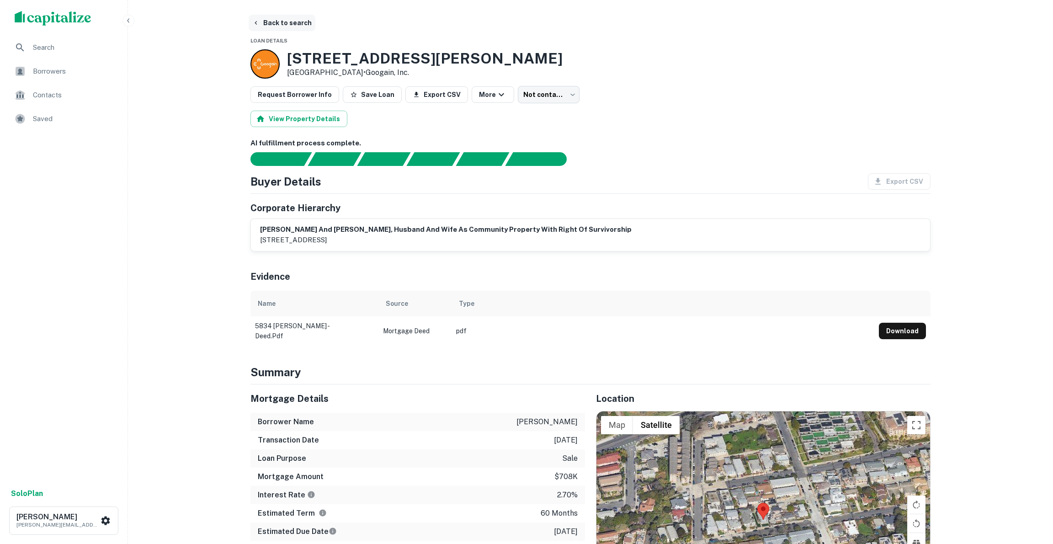
click at [272, 25] on button "Back to search" at bounding box center [282, 23] width 67 height 16
